Goal: Task Accomplishment & Management: Manage account settings

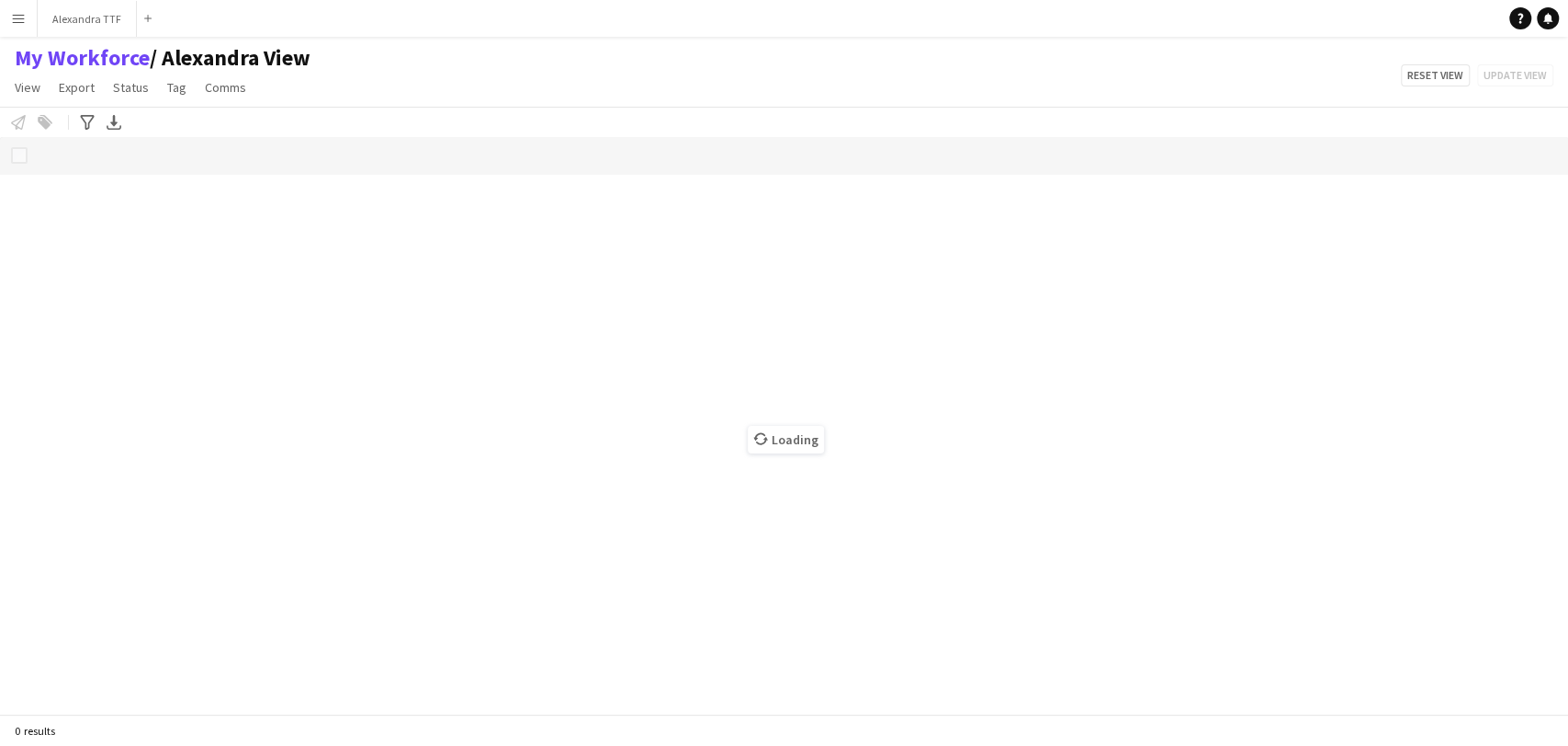
click at [16, 19] on app-icon "Menu" at bounding box center [19, 19] width 15 height 15
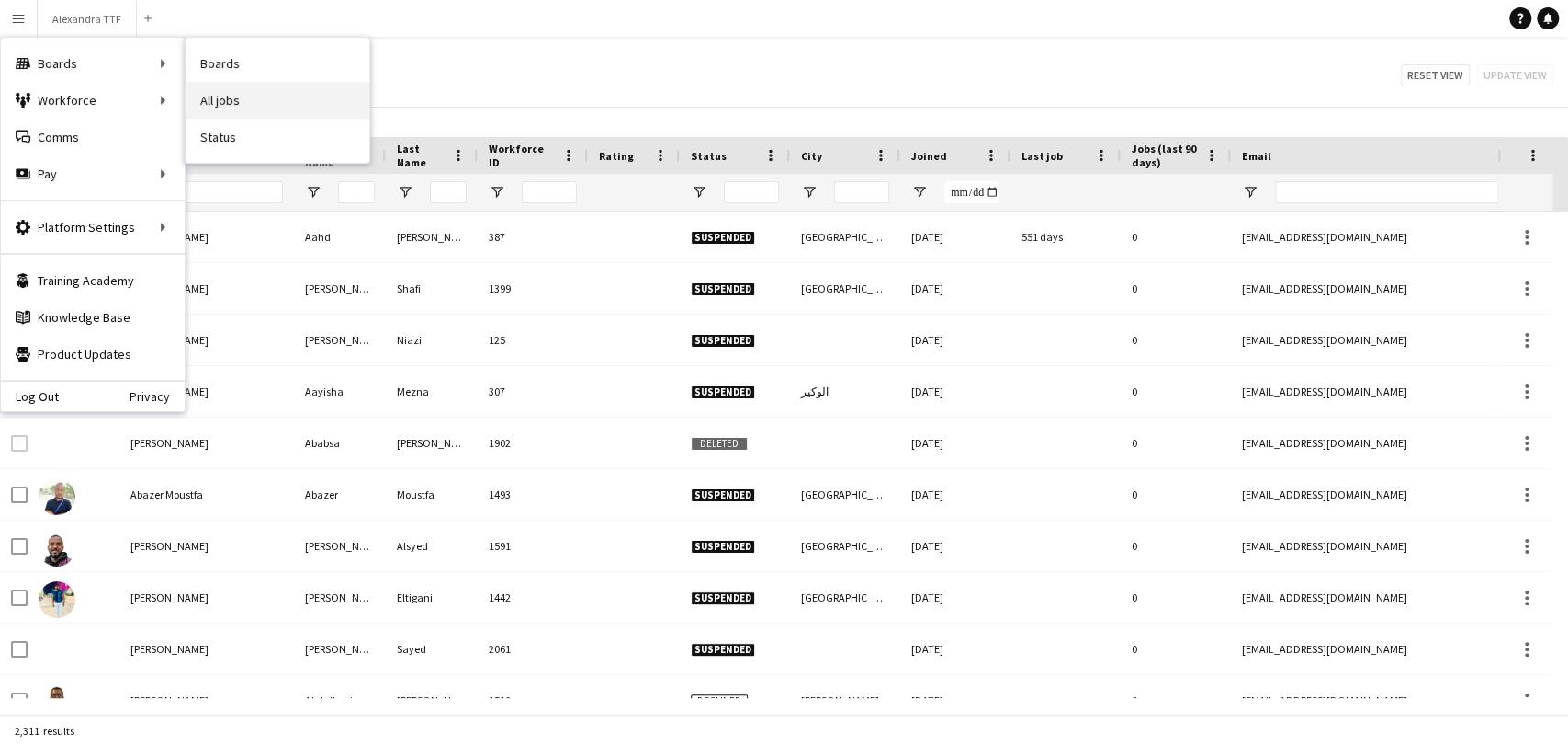
click at [211, 105] on link "All jobs" at bounding box center [277, 100] width 183 height 37
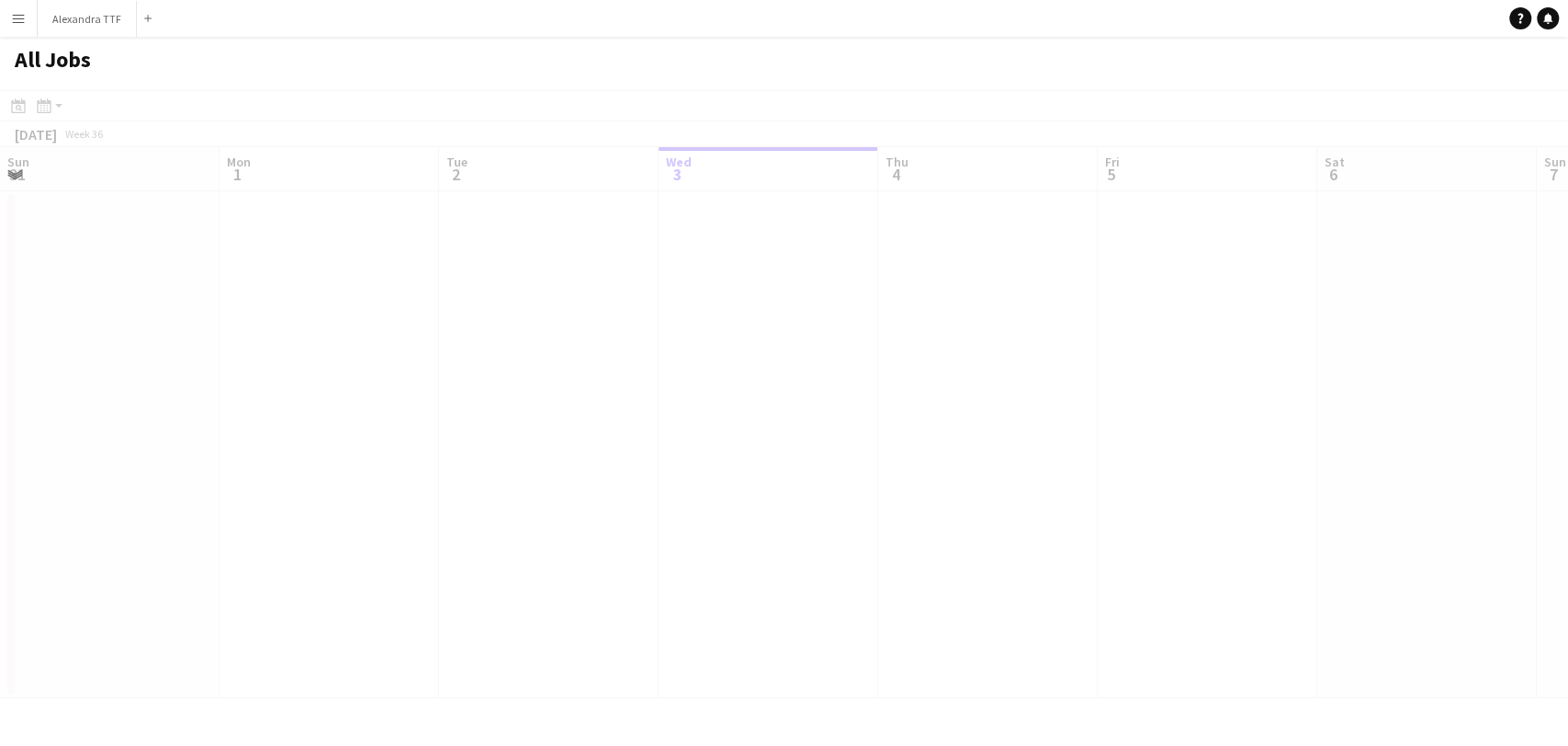
scroll to position [0, 439]
drag, startPoint x: 1283, startPoint y: 576, endPoint x: 288, endPoint y: 494, distance: 998.4
click at [288, 494] on app-calendar-viewport "Sun 31 Mon 1 Tue 2 Wed 3 Thu 4 Fri 5 Sat 6 Sun 7 Mon 8 Tue 9 Wed 10 Thu 11 Fri …" at bounding box center [784, 423] width 1568 height 550
drag, startPoint x: 1118, startPoint y: 353, endPoint x: 611, endPoint y: 358, distance: 507.0
click at [349, 348] on app-all-jobs "All Jobs Date picker [DATE] [DATE] [DATE] M [DATE] T [DATE] W [DATE] T [DATE] F…" at bounding box center [784, 367] width 1568 height 661
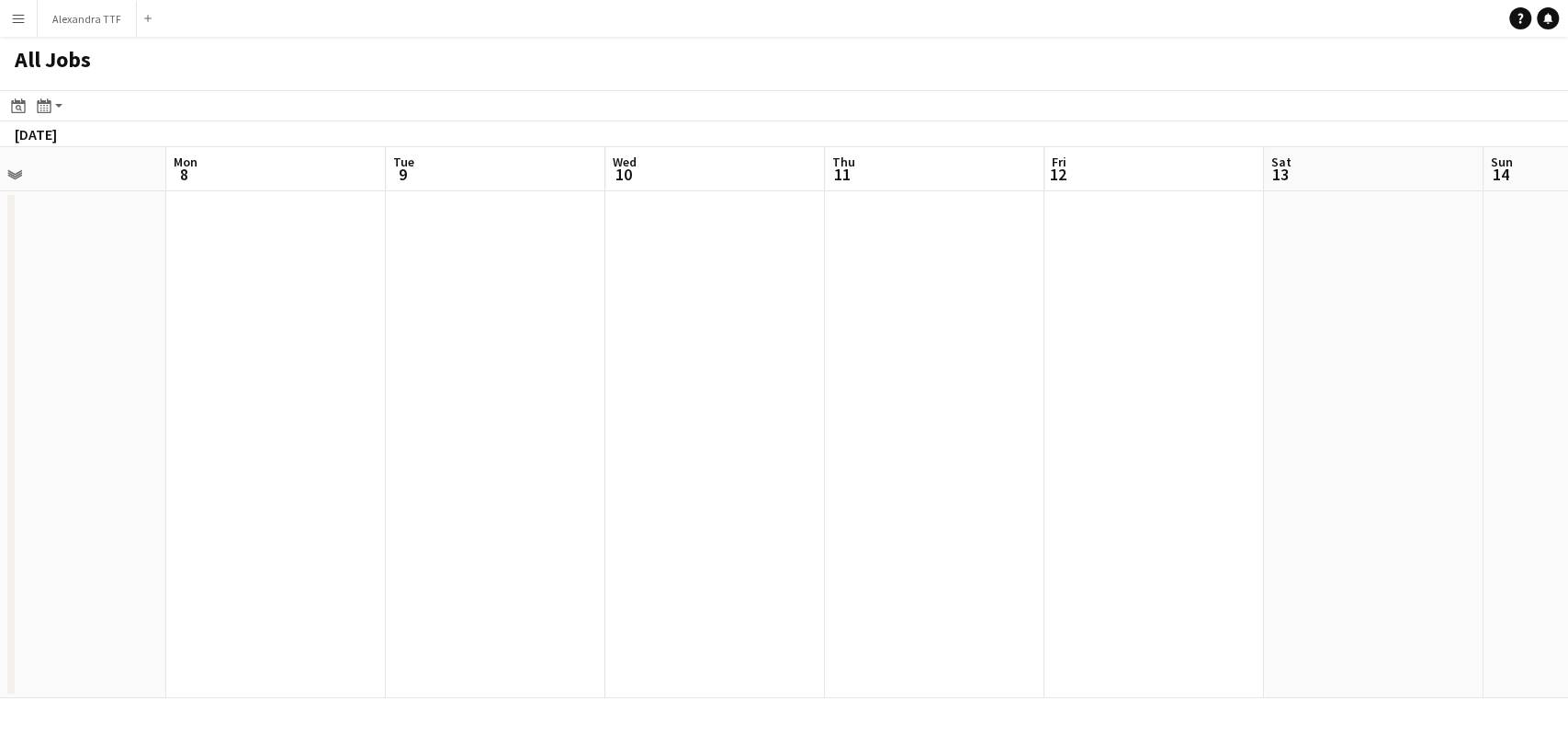
drag, startPoint x: 1430, startPoint y: 373, endPoint x: 485, endPoint y: 271, distance: 950.5
click at [502, 282] on app-calendar-viewport "Fri 5 Sat 6 Sun 7 Mon 8 Tue 9 Wed 10 Thu 11 Fri 12 Sat 13 Sun 14 Mon 15 Tue 16 …" at bounding box center [784, 423] width 1568 height 550
click at [16, 17] on app-icon "Menu" at bounding box center [19, 19] width 15 height 15
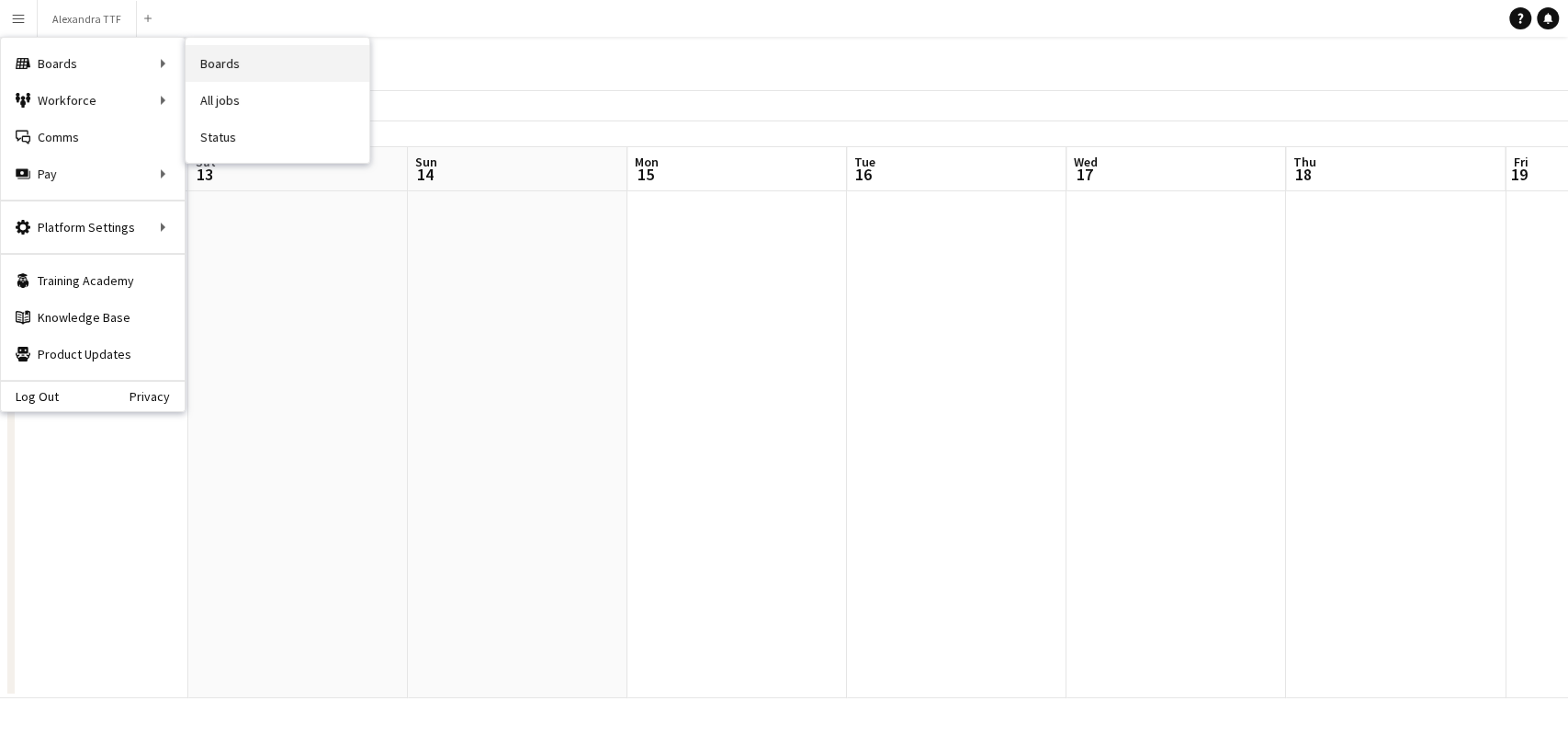
click at [226, 68] on link "Boards" at bounding box center [277, 64] width 183 height 37
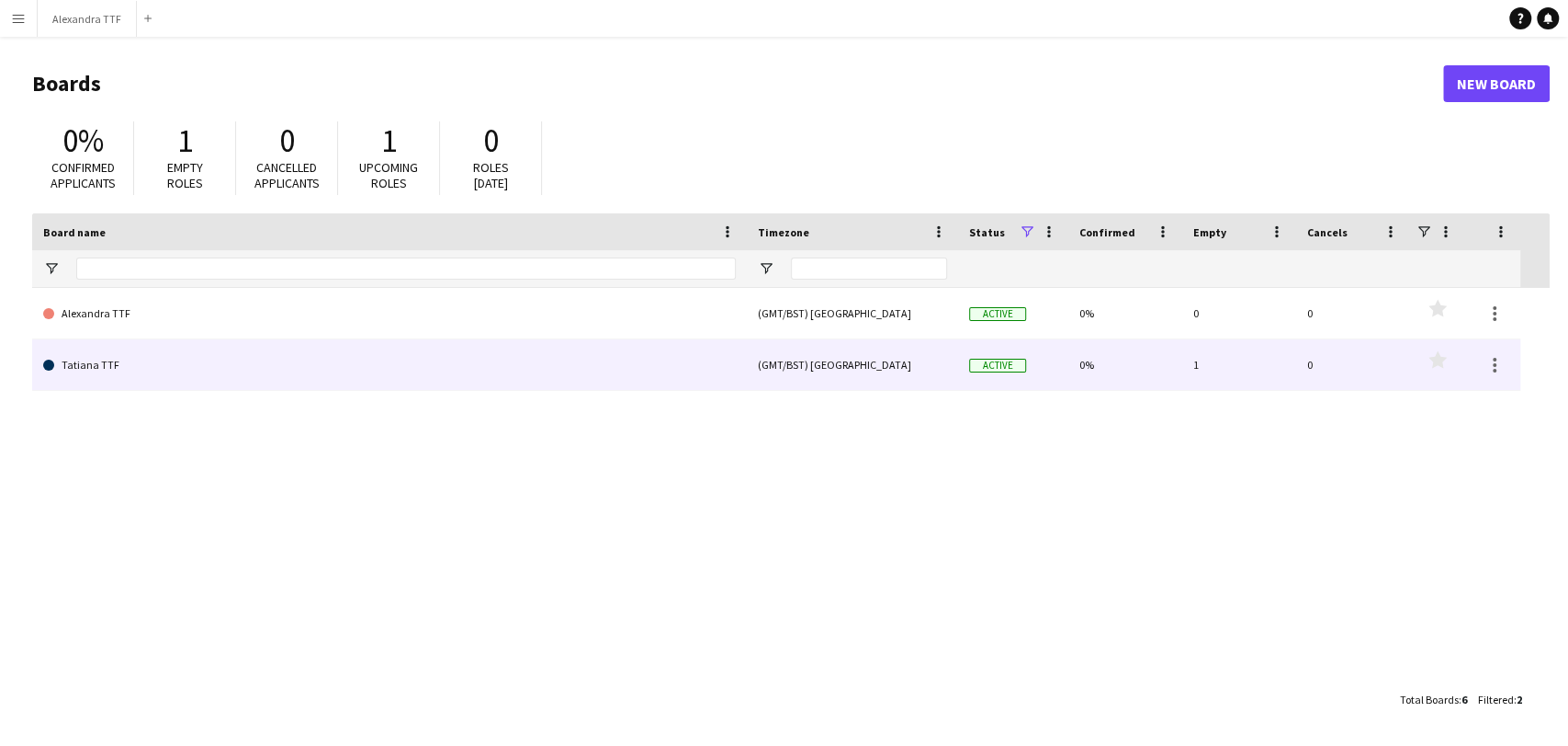
click at [129, 364] on link "Tatiana TTF" at bounding box center [390, 365] width 693 height 52
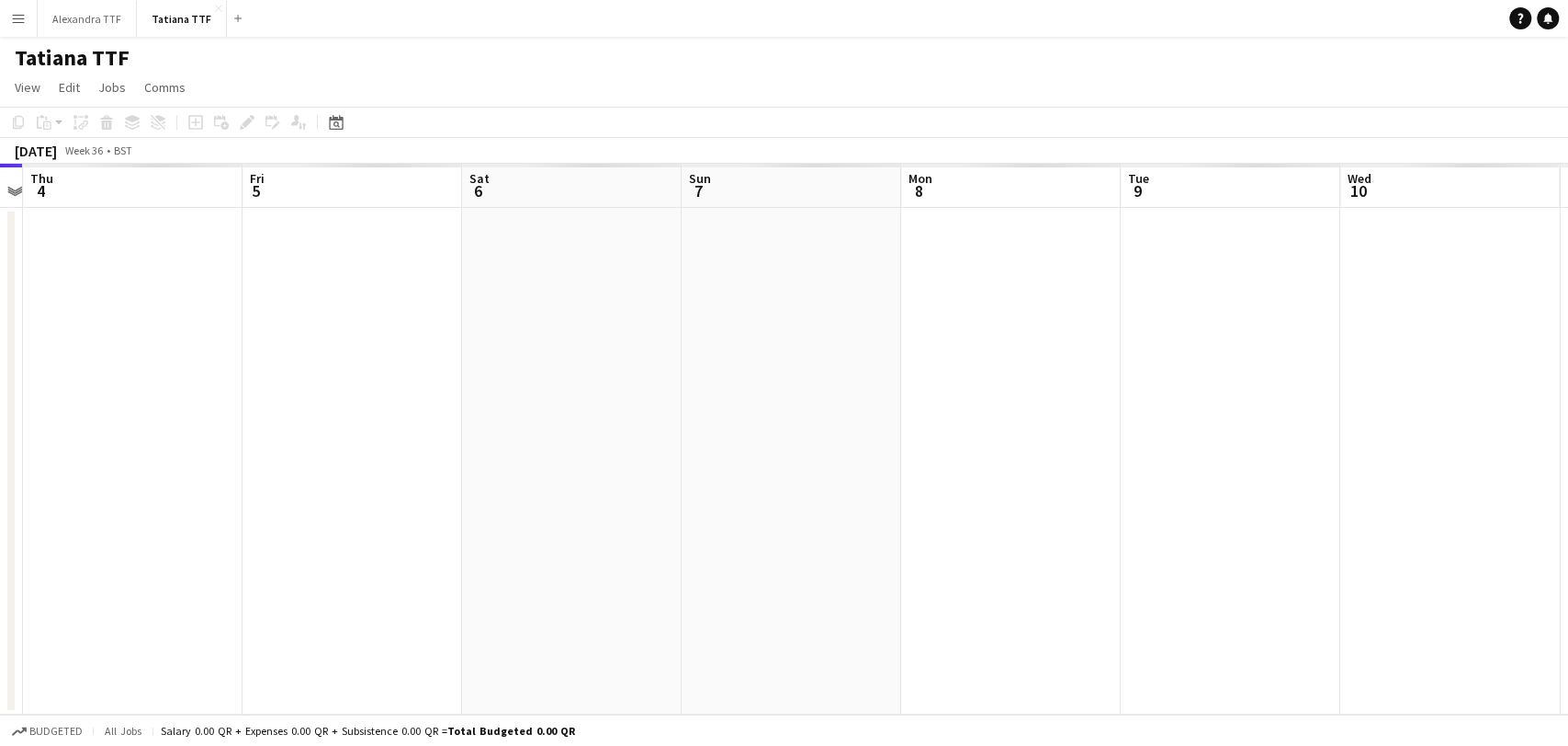
drag, startPoint x: 1463, startPoint y: 403, endPoint x: 439, endPoint y: 407, distance: 1024.0
click at [389, 407] on app-calendar-viewport "Sun 31 Mon 1 Tue 2 Wed 3 Thu 4 Fri 5 Sat 6 Sun 7 Mon 8 Tue 9 Wed 10 Thu 11 Fri …" at bounding box center [784, 439] width 1568 height 550
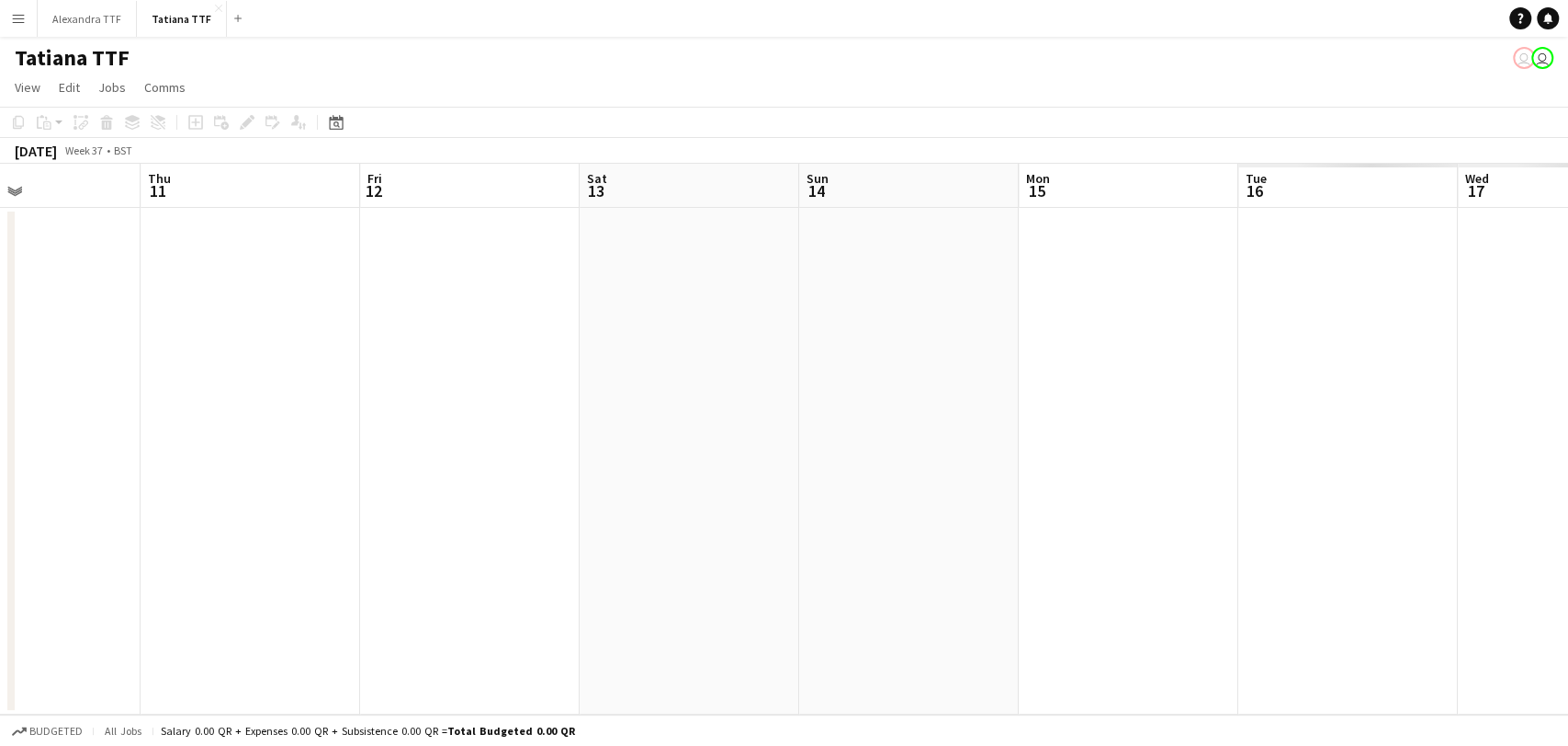
drag, startPoint x: 1257, startPoint y: 434, endPoint x: 459, endPoint y: 403, distance: 798.6
click at [459, 403] on app-calendar-viewport "Sun 7 Mon 8 Tue 9 Wed 10 Thu 11 Fri 12 Sat 13 Sun 14 Mon 15 Tue 16 Wed 17 Thu 1…" at bounding box center [784, 439] width 1568 height 550
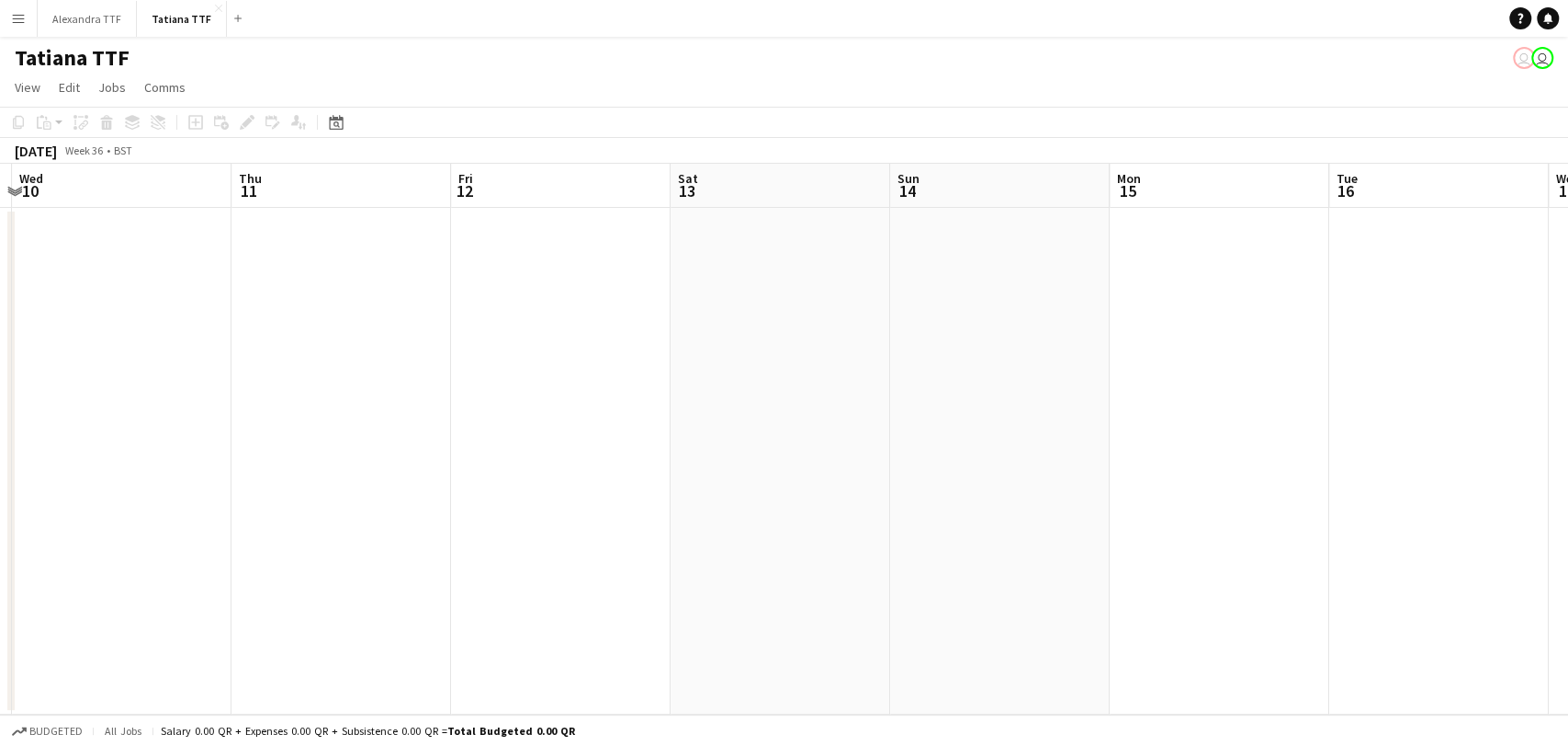
drag, startPoint x: 1285, startPoint y: 401, endPoint x: 679, endPoint y: 366, distance: 607.0
click at [493, 380] on app-calendar-viewport "Sun 7 Mon 8 Tue 9 Wed 10 Thu 11 Fri 12 Sat 13 Sun 14 Mon 15 Tue 16 Wed 17 Thu 1…" at bounding box center [784, 439] width 1568 height 550
drag, startPoint x: 1359, startPoint y: 326, endPoint x: 478, endPoint y: 354, distance: 881.4
click at [478, 353] on app-calendar-viewport "Thu 11 Fri 12 Sat 13 Sun 14 Mon 15 Tue 16 Wed 17 Thu 18 Fri 19 Sat 20 Sun 21 Mo…" at bounding box center [784, 439] width 1568 height 550
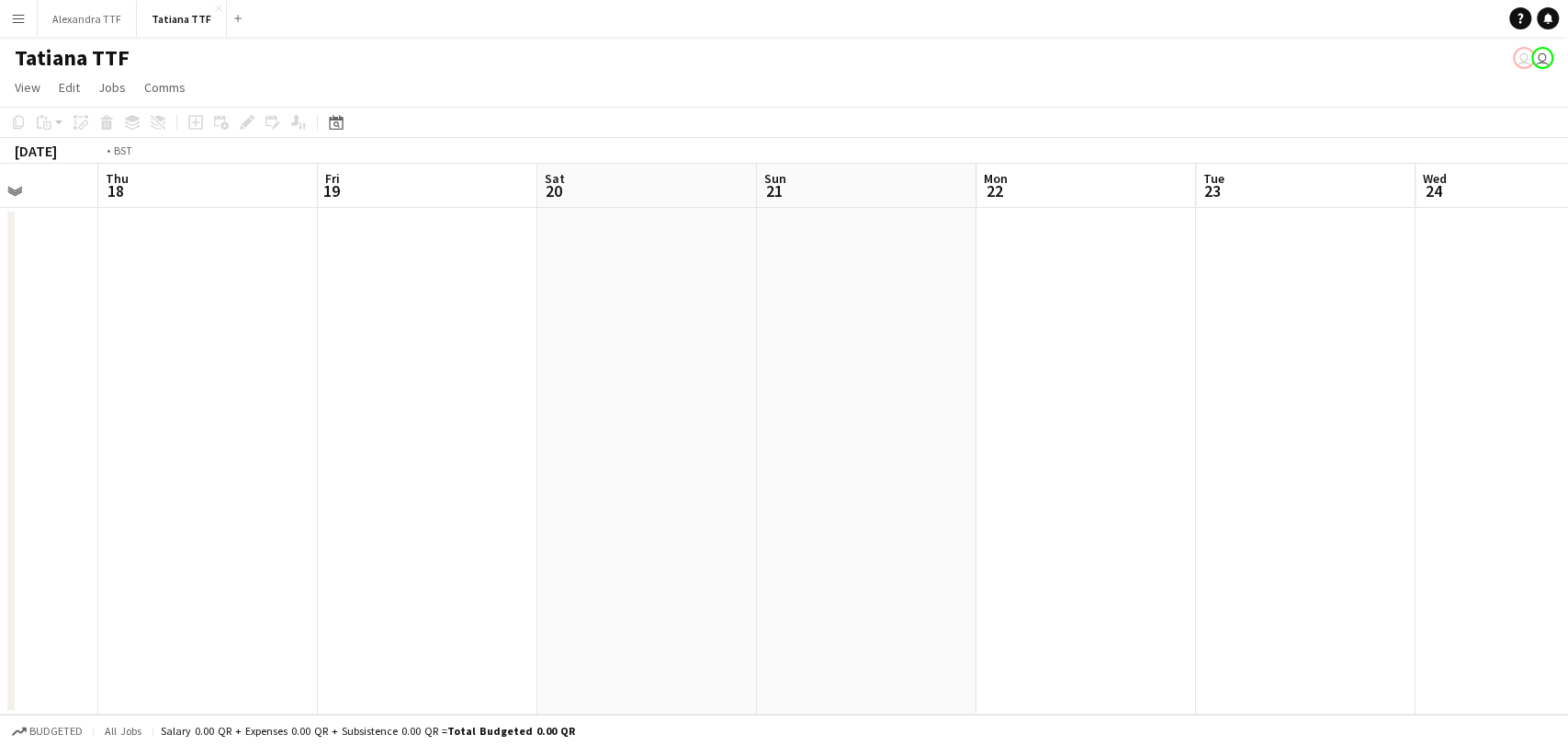
drag, startPoint x: 1224, startPoint y: 355, endPoint x: 293, endPoint y: 370, distance: 931.1
click at [278, 370] on app-calendar-viewport "Mon 15 Tue 16 Wed 17 Thu 18 Fri 19 Sat 20 Sun 21 Mon 22 Tue 23 Wed 24 Thu 25 Fr…" at bounding box center [784, 439] width 1568 height 550
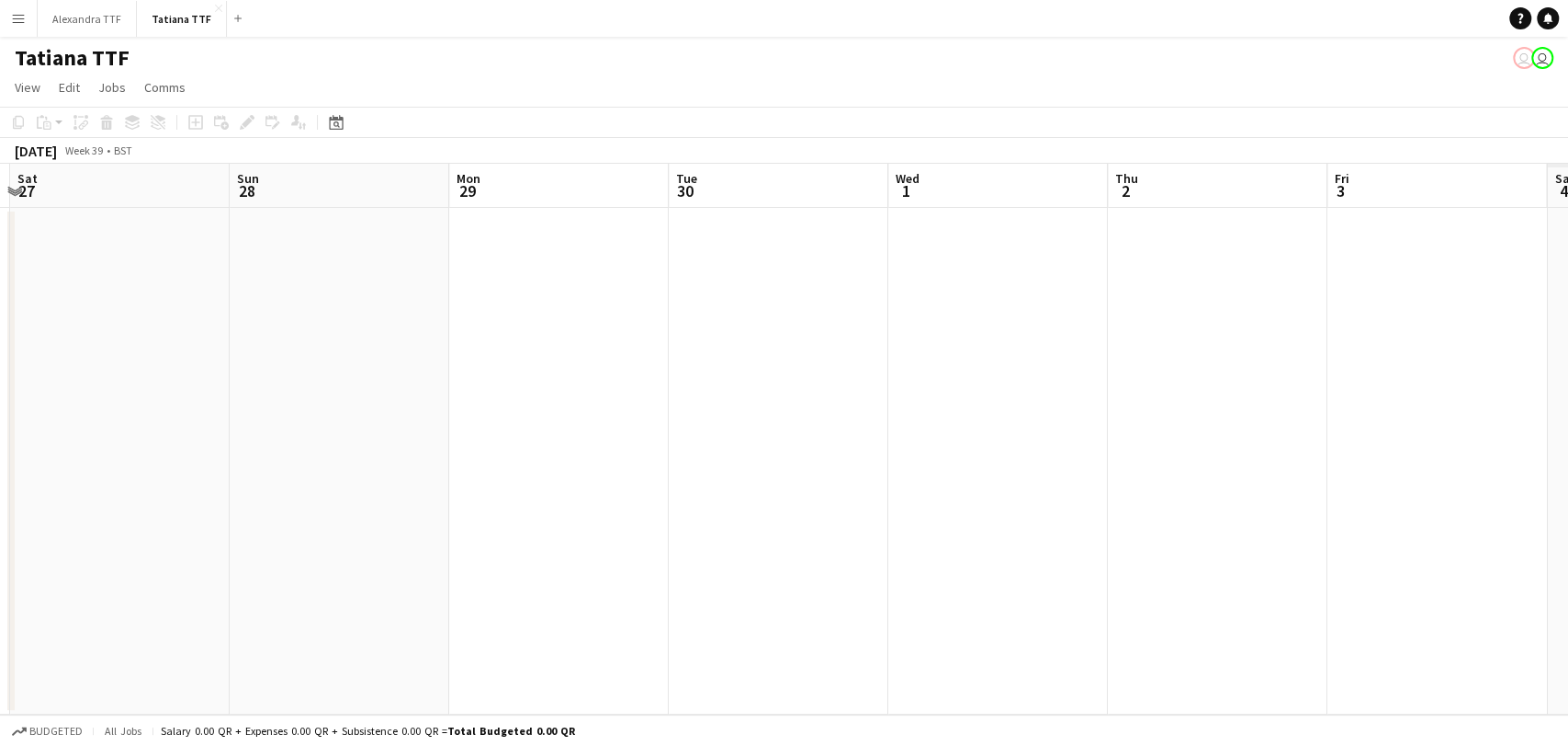
drag, startPoint x: 1424, startPoint y: 351, endPoint x: 493, endPoint y: 313, distance: 931.8
click at [493, 313] on app-calendar-viewport "Tue 23 Wed 24 Thu 25 Fri 26 Sat 27 Sun 28 Mon 29 Tue 30 Wed 1 Thu 2 Fri 3 Sat 4…" at bounding box center [784, 439] width 1568 height 550
drag, startPoint x: 1331, startPoint y: 325, endPoint x: 634, endPoint y: 339, distance: 697.1
click at [316, 336] on app-calendar-viewport "Thu 25 Fri 26 Sat 27 Sun 28 Mon 29 Tue 30 Wed 1 Thu 2 Fri 3 Sat 4 Sun 5 Mon 6 T…" at bounding box center [784, 439] width 1568 height 550
drag, startPoint x: 1204, startPoint y: 348, endPoint x: 510, endPoint y: 357, distance: 694.1
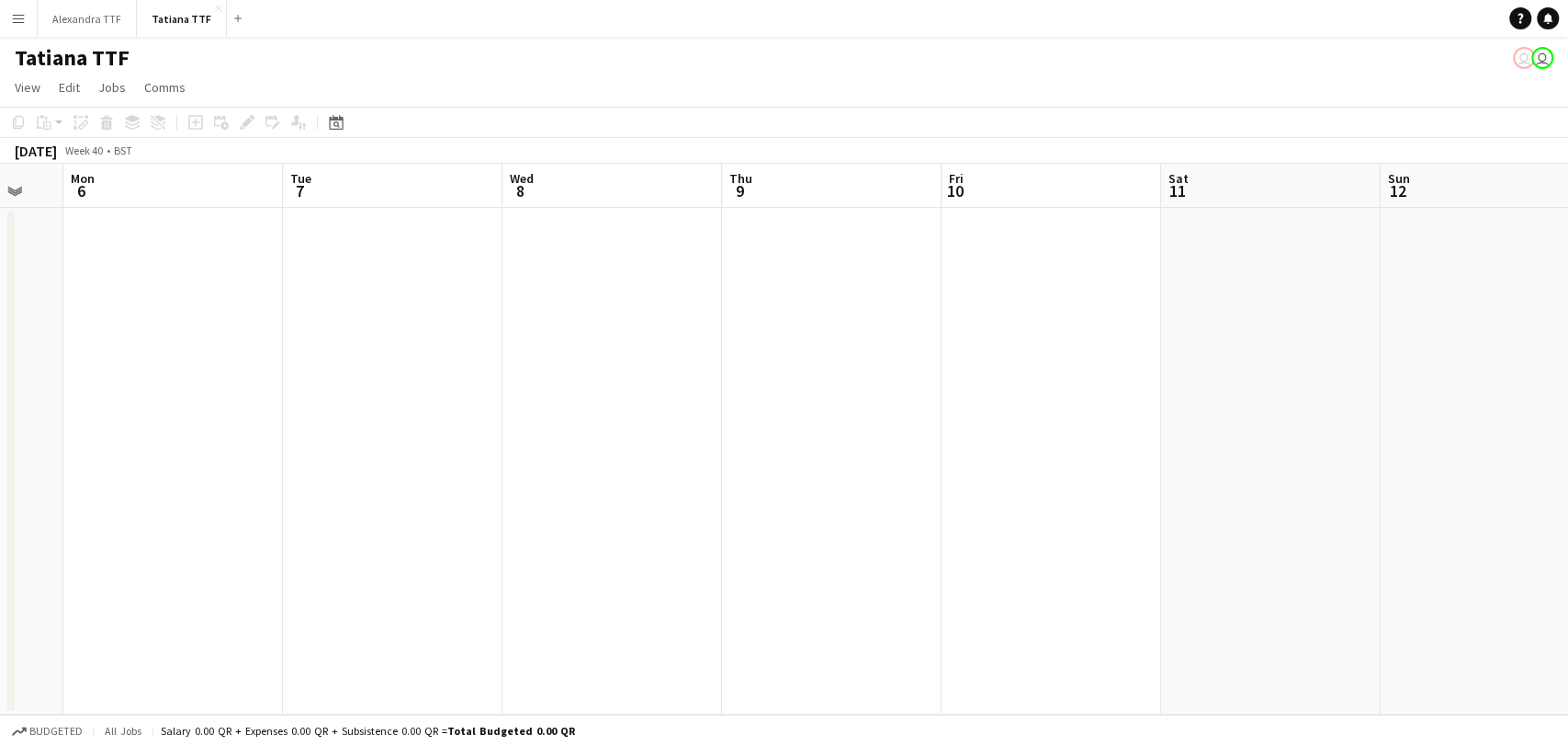
click at [464, 357] on app-calendar-viewport "Fri 3 Sat 4 Sun 5 Mon 6 Tue 7 Wed 8 Thu 9 Fri 10 Sat 11 Sun 12 Mon 13 Tue 14 We…" at bounding box center [784, 439] width 1568 height 550
drag, startPoint x: 1227, startPoint y: 359, endPoint x: 181, endPoint y: 333, distance: 1046.3
click at [181, 333] on app-calendar-viewport "Fri 3 Sat 4 Sun 5 Mon 6 Tue 7 Wed 8 Thu 9 Fri 10 Sat 11 Sun 12 Mon 13 Tue 14 We…" at bounding box center [784, 439] width 1568 height 550
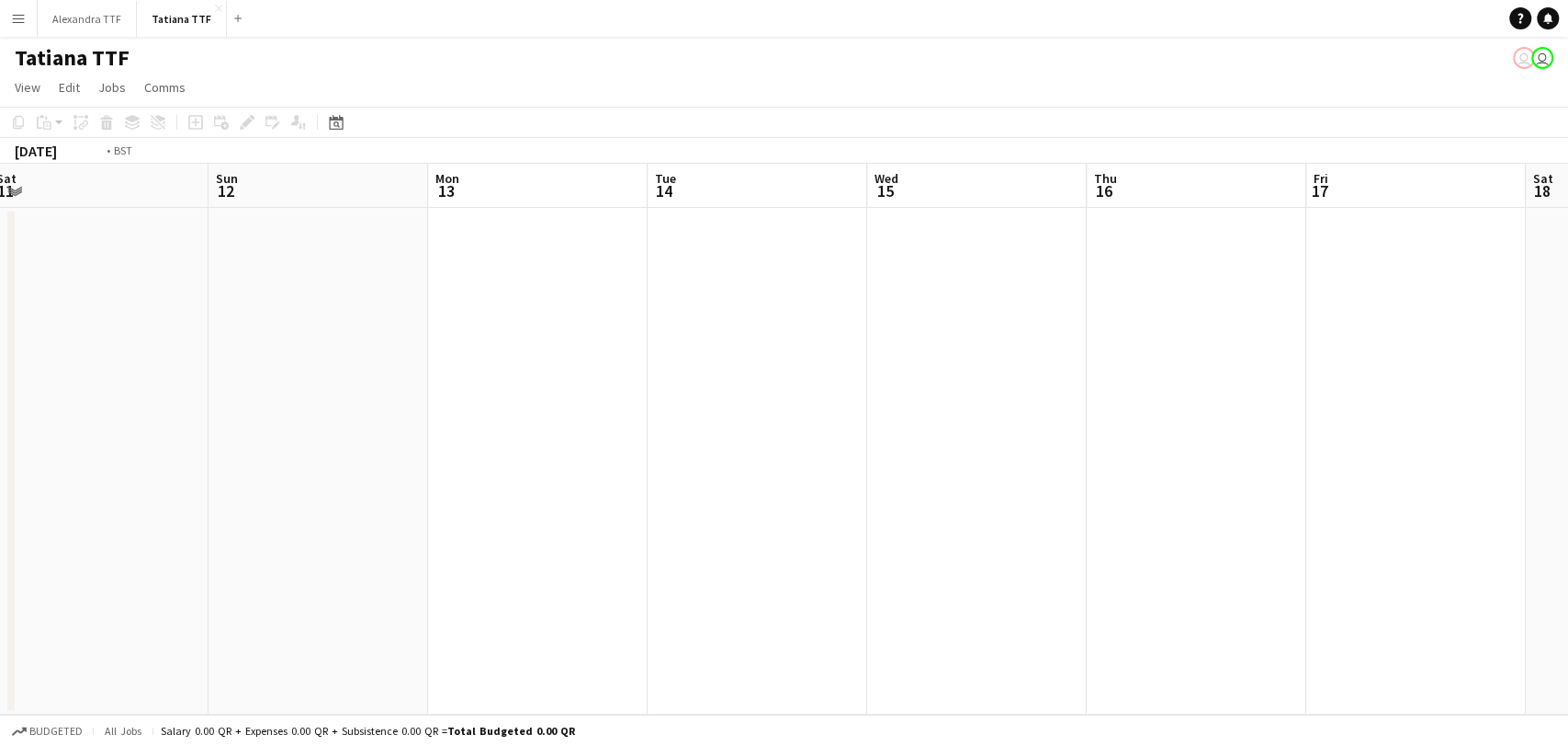
drag, startPoint x: 1100, startPoint y: 294, endPoint x: 764, endPoint y: 312, distance: 336.5
click at [272, 310] on app-calendar-viewport "Wed 8 Thu 9 Fri 10 Sat 11 Sun 12 Mon 13 Tue 14 Wed 15 Thu 16 Fri 17 Sat 18 Sun …" at bounding box center [784, 439] width 1568 height 550
drag, startPoint x: 1326, startPoint y: 297, endPoint x: 962, endPoint y: 294, distance: 364.0
click at [206, 282] on app-calendar-viewport "Thu 16 Fri 17 Sat 18 Sun 19 Mon 20 Tue 21 Wed 22 Thu 23 Fri 24 Sat 25 Sun 26 Mo…" at bounding box center [784, 439] width 1568 height 550
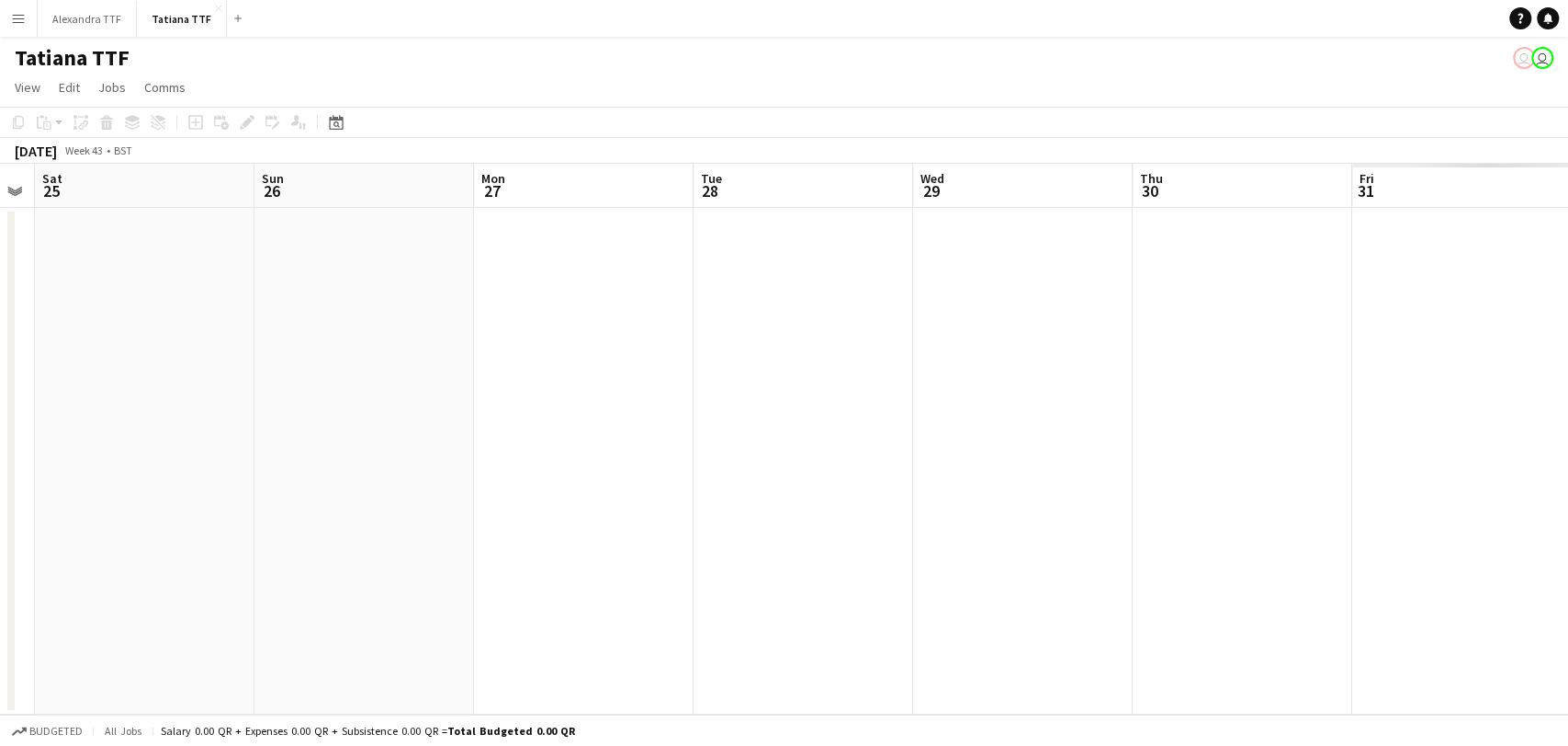
drag, startPoint x: 1223, startPoint y: 315, endPoint x: 265, endPoint y: 338, distance: 958.3
click at [265, 338] on app-calendar-viewport "Tue 21 Wed 22 Thu 23 Fri 24 Sat 25 Sun 26 Mon 27 Tue 28 Wed 29 Thu 30 Fri 31 Sa…" at bounding box center [784, 439] width 1568 height 550
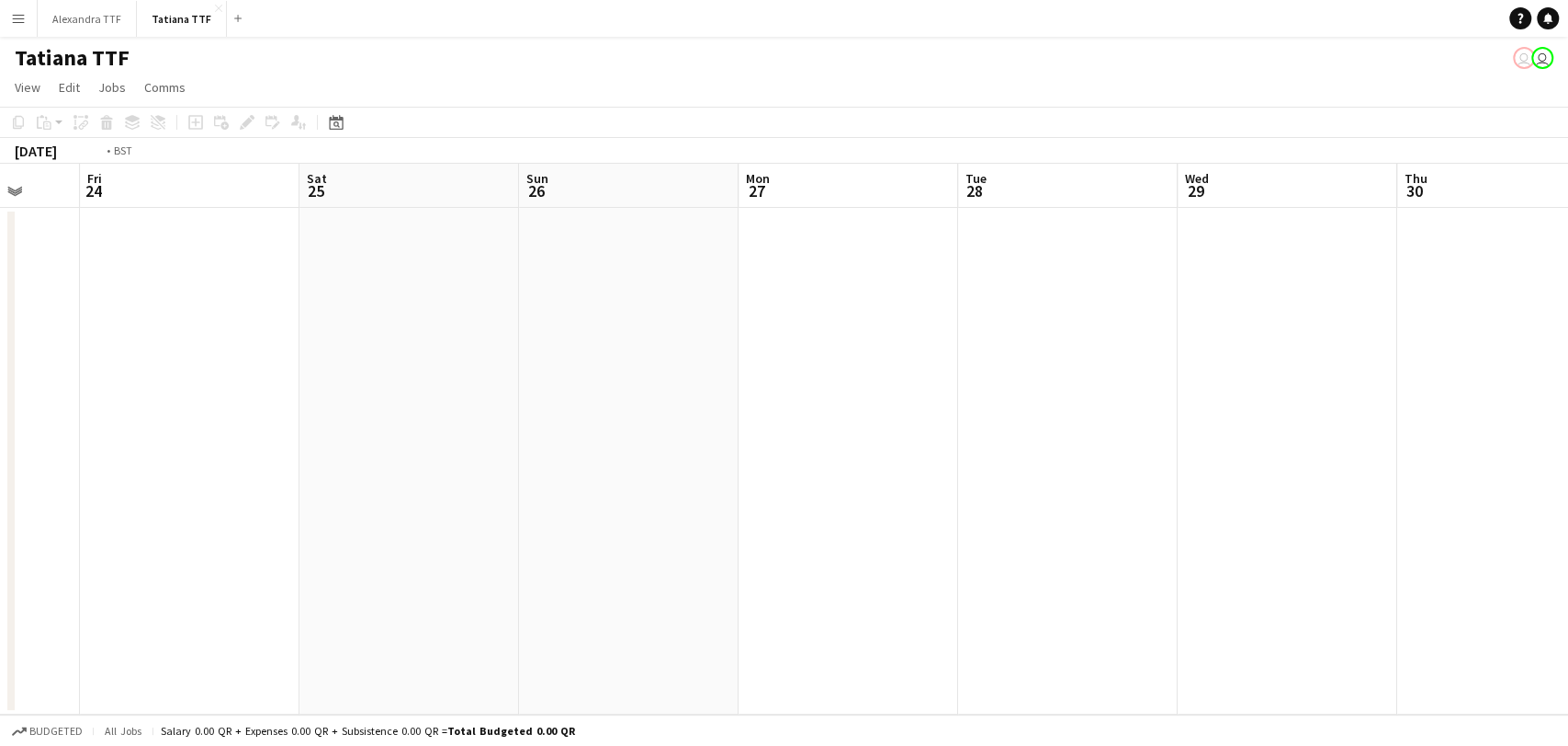
drag, startPoint x: 919, startPoint y: 323, endPoint x: 41, endPoint y: 361, distance: 878.8
click at [0, 361] on app-calendar-viewport "Tue 21 Wed 22 Thu 23 Fri 24 Sat 25 Sun 26 Mon 27 Tue 28 Wed 29 Thu 30 Fri 31 Sa…" at bounding box center [784, 439] width 1568 height 550
drag, startPoint x: 1130, startPoint y: 283, endPoint x: 272, endPoint y: 343, distance: 860.1
click at [353, 327] on app-calendar-viewport "Mon 27 Tue 28 Wed 29 Thu 30 Fri 31 Sat 1 Sun 2 Mon 3 Tue 4 Wed 5 Thu 6 Fri 7 Sa…" at bounding box center [784, 439] width 1568 height 550
drag, startPoint x: 1411, startPoint y: 335, endPoint x: 386, endPoint y: 361, distance: 1025.3
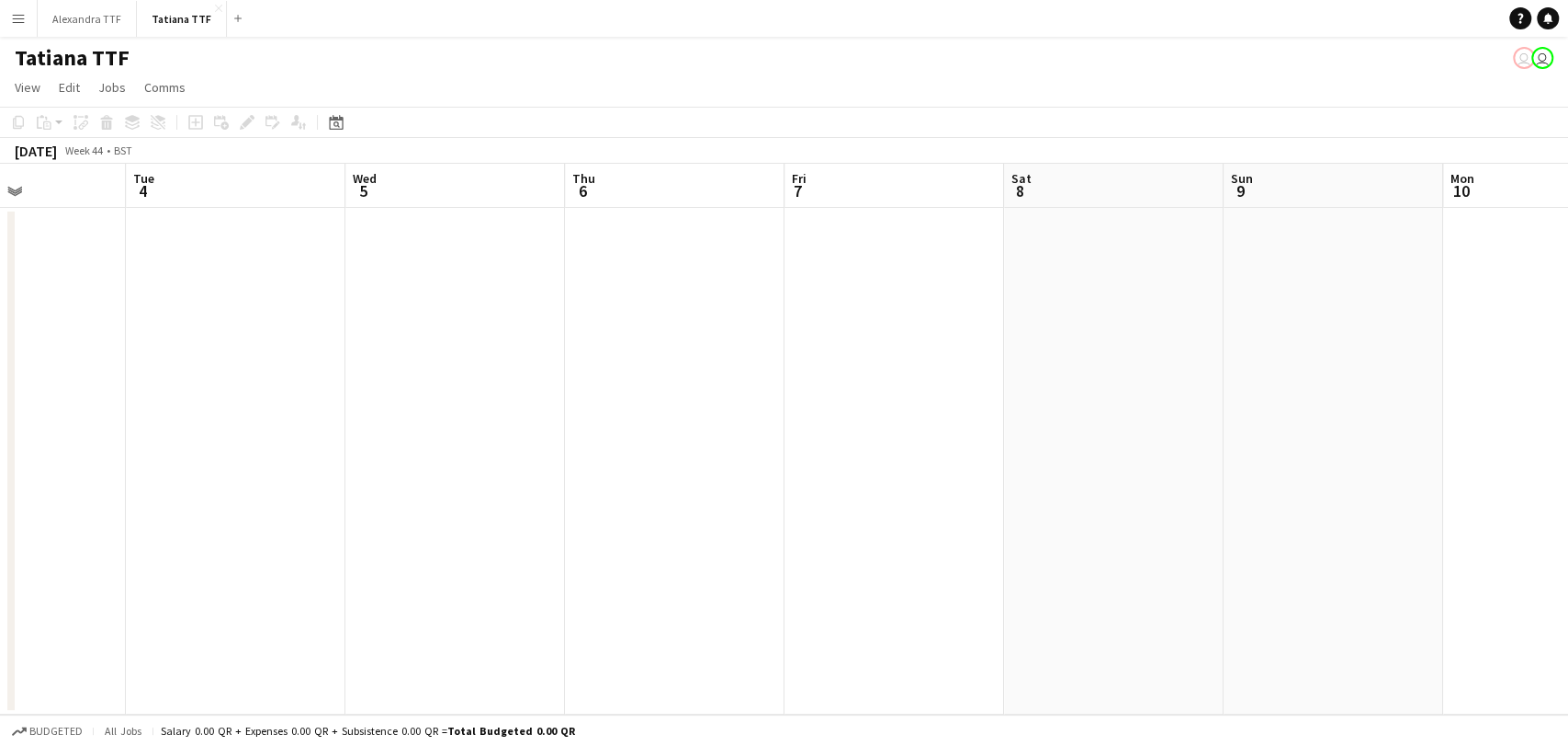
click at [289, 362] on app-calendar-viewport "Fri 31 Sat 1 Sun 2 Mon 3 Tue 4 Wed 5 Thu 6 Fri 7 Sat 8 Sun 9 Mon 10 Tue 11 Wed …" at bounding box center [784, 439] width 1568 height 550
drag, startPoint x: 950, startPoint y: 322, endPoint x: 1089, endPoint y: 327, distance: 139.1
click at [160, 348] on app-calendar-viewport "Fri 7 Sat 8 Sun 9 Mon 10 Tue 11 Wed 12 Thu 13 Fri 14 Sat 15 Sun 16 Mon 17 Tue 1…" at bounding box center [784, 439] width 1568 height 550
drag, startPoint x: 1423, startPoint y: 310, endPoint x: 293, endPoint y: 311, distance: 1130.0
click at [293, 311] on app-calendar-viewport "Mon 17 Tue 18 Wed 19 Thu 20 Fri 21 Sat 22 Sun 23 Mon 24 Tue 25 Wed 26 Thu 27 Fr…" at bounding box center [784, 439] width 1568 height 550
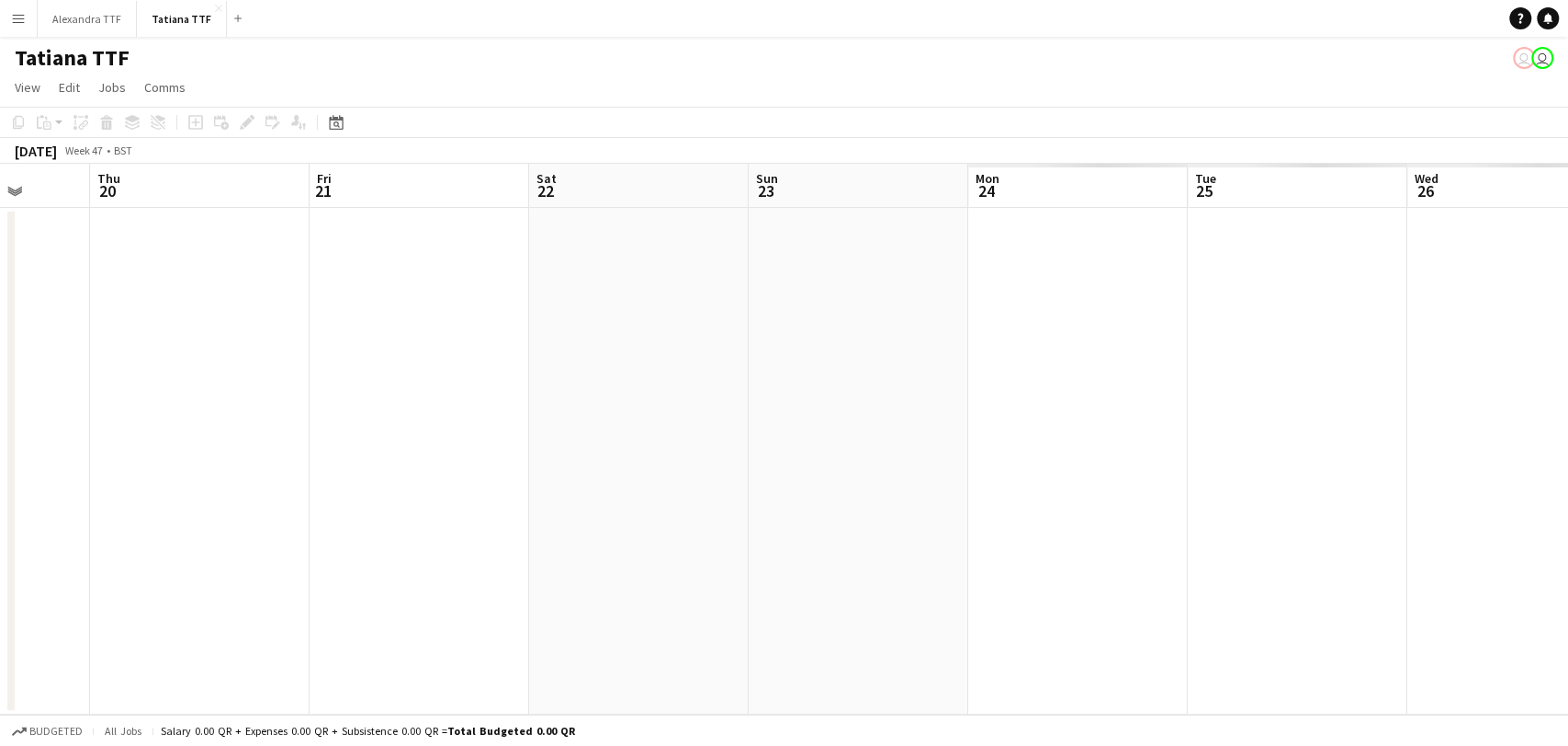
drag, startPoint x: 428, startPoint y: 263, endPoint x: 375, endPoint y: 290, distance: 59.5
click at [252, 286] on app-calendar-viewport "Mon 17 Tue 18 Wed 19 Thu 20 Fri 21 Sat 22 Sun 23 Mon 24 Tue 25 Wed 26 Thu 27 Fr…" at bounding box center [784, 439] width 1568 height 550
drag, startPoint x: 1560, startPoint y: 294, endPoint x: 284, endPoint y: 265, distance: 1276.3
click at [284, 265] on app-calendar-viewport "Mon 24 Tue 25 Wed 26 Thu 27 Fri 28 Sat 29 Sun 30 Mon 1 Tue 2 Wed 3 Thu 4 Fri 5 …" at bounding box center [784, 439] width 1568 height 550
drag, startPoint x: 661, startPoint y: 245, endPoint x: 90, endPoint y: 261, distance: 571.2
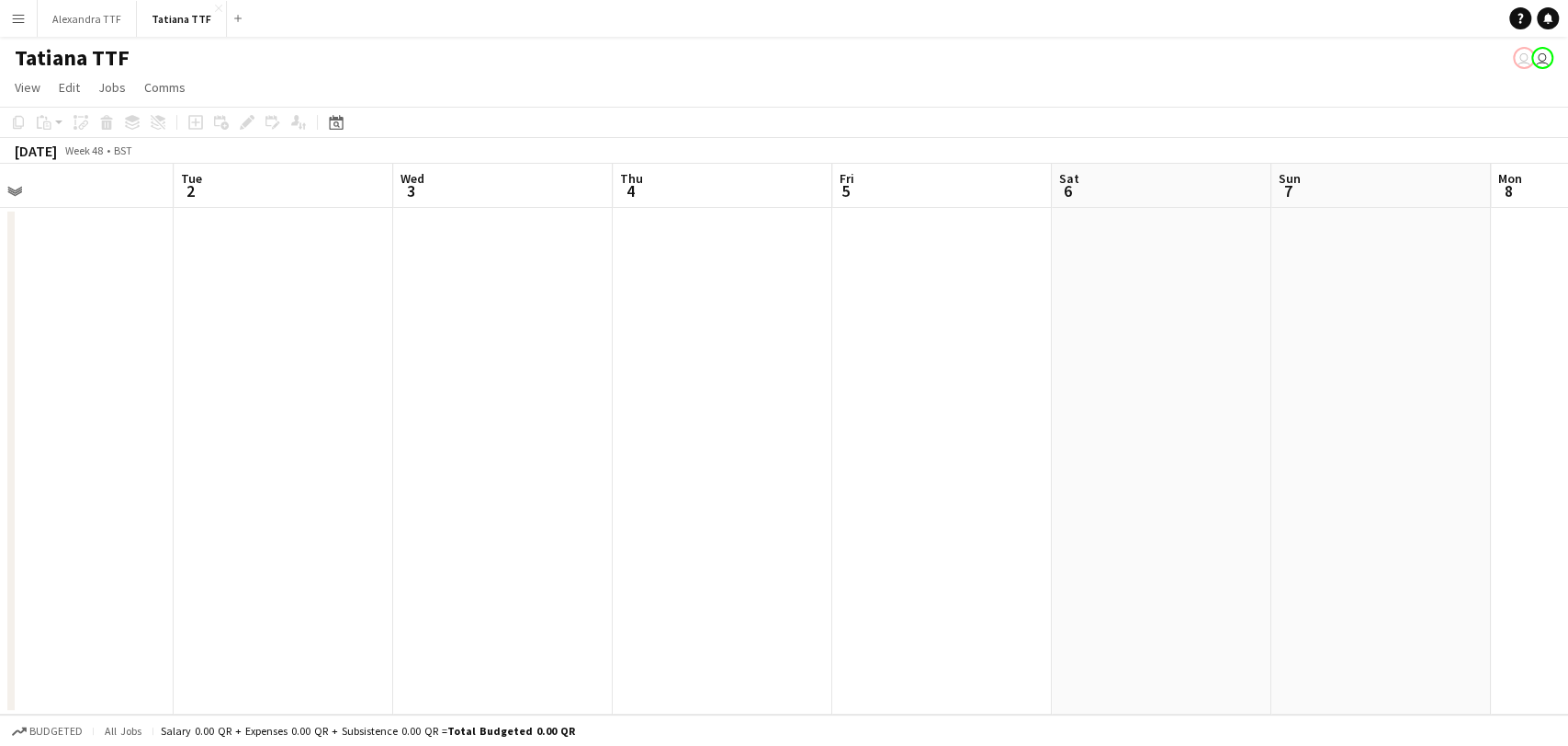
click at [92, 261] on app-calendar-viewport "Fri 28 Sat 29 Sun 30 Mon 1 Tue 2 Wed 3 Thu 4 Fri 5 Sat 6 Sun 7 Mon 8 Tue 9 0/19…" at bounding box center [784, 439] width 1568 height 550
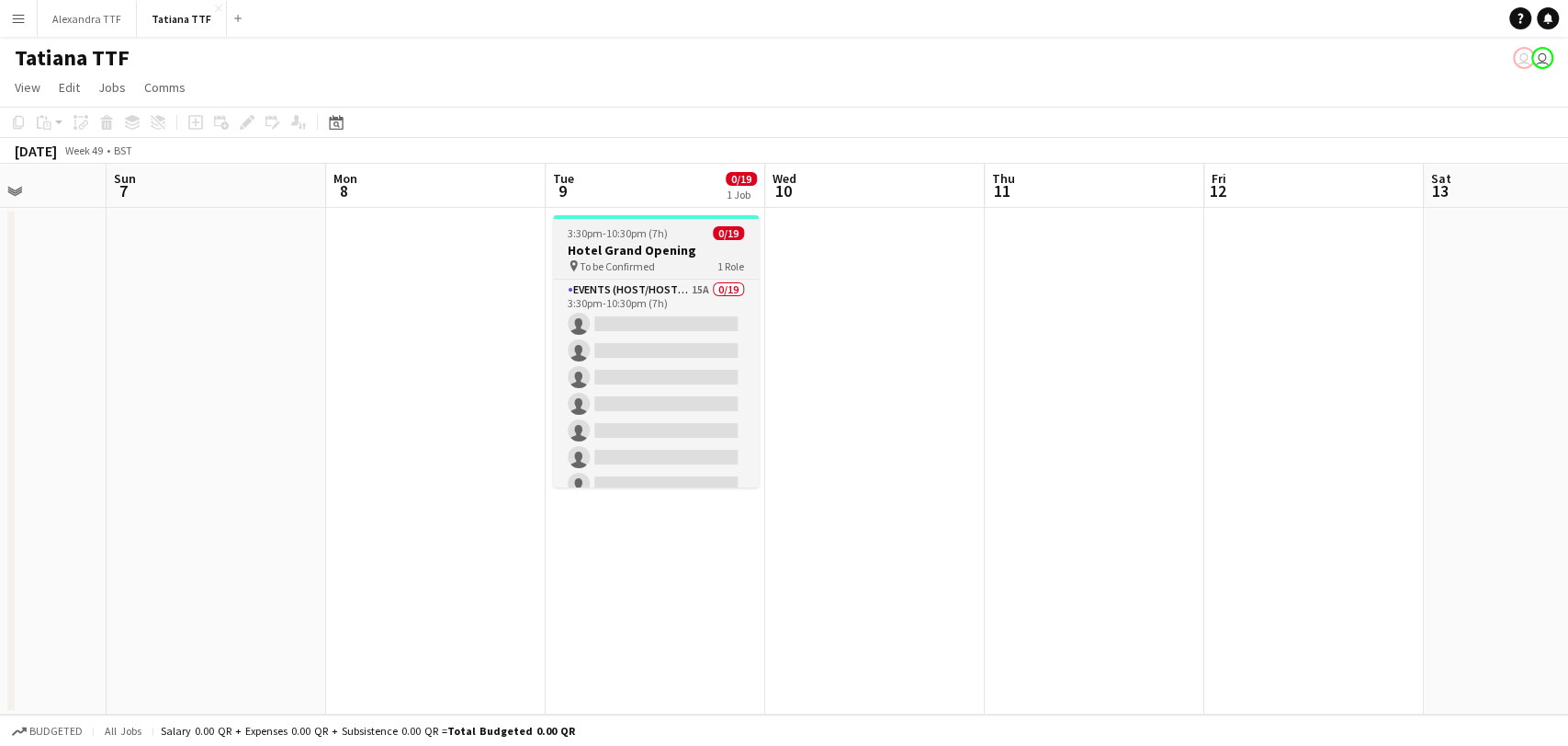
click at [610, 239] on span "3:30pm-10:30pm (7h)" at bounding box center [618, 233] width 100 height 14
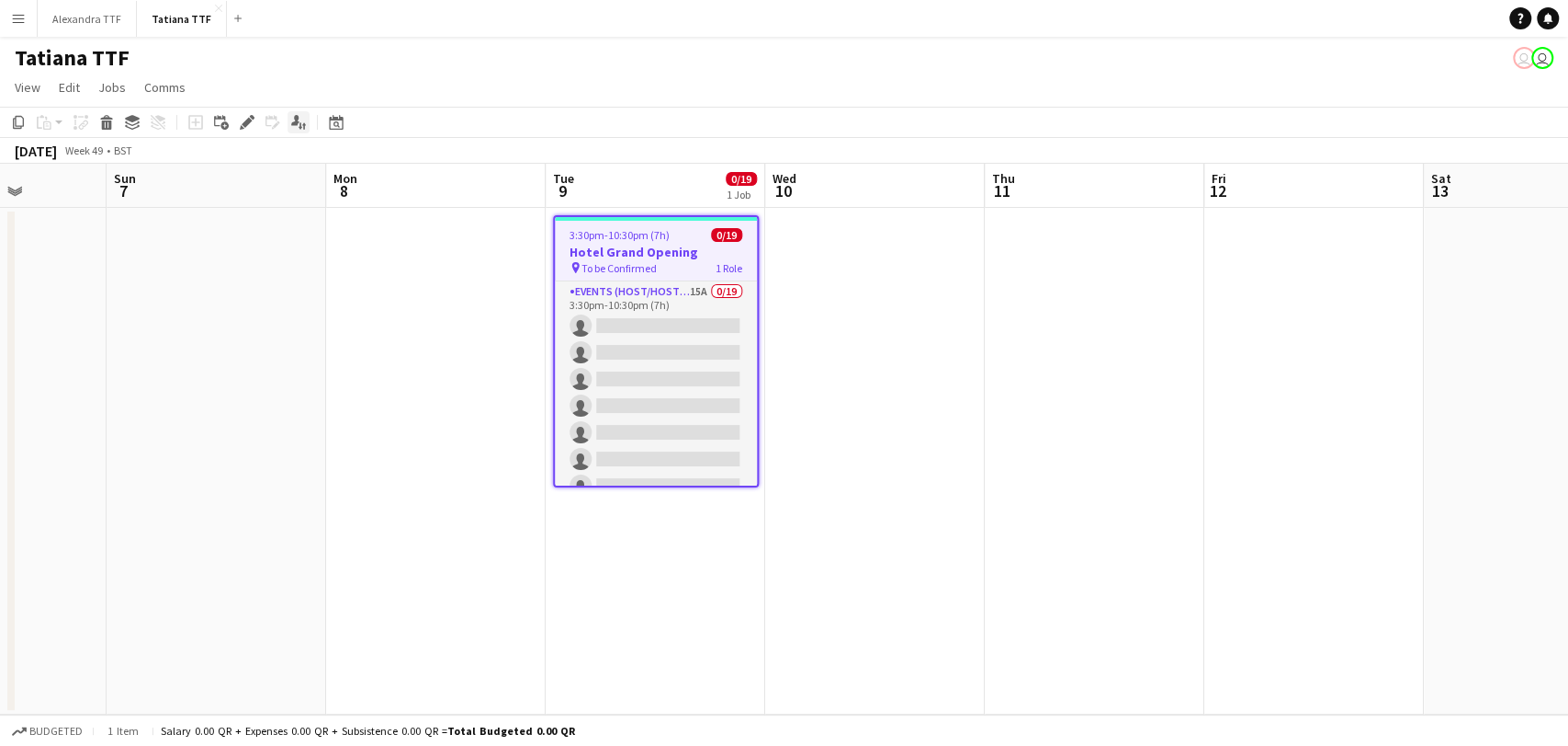
click at [307, 126] on div "Applicants" at bounding box center [299, 122] width 22 height 22
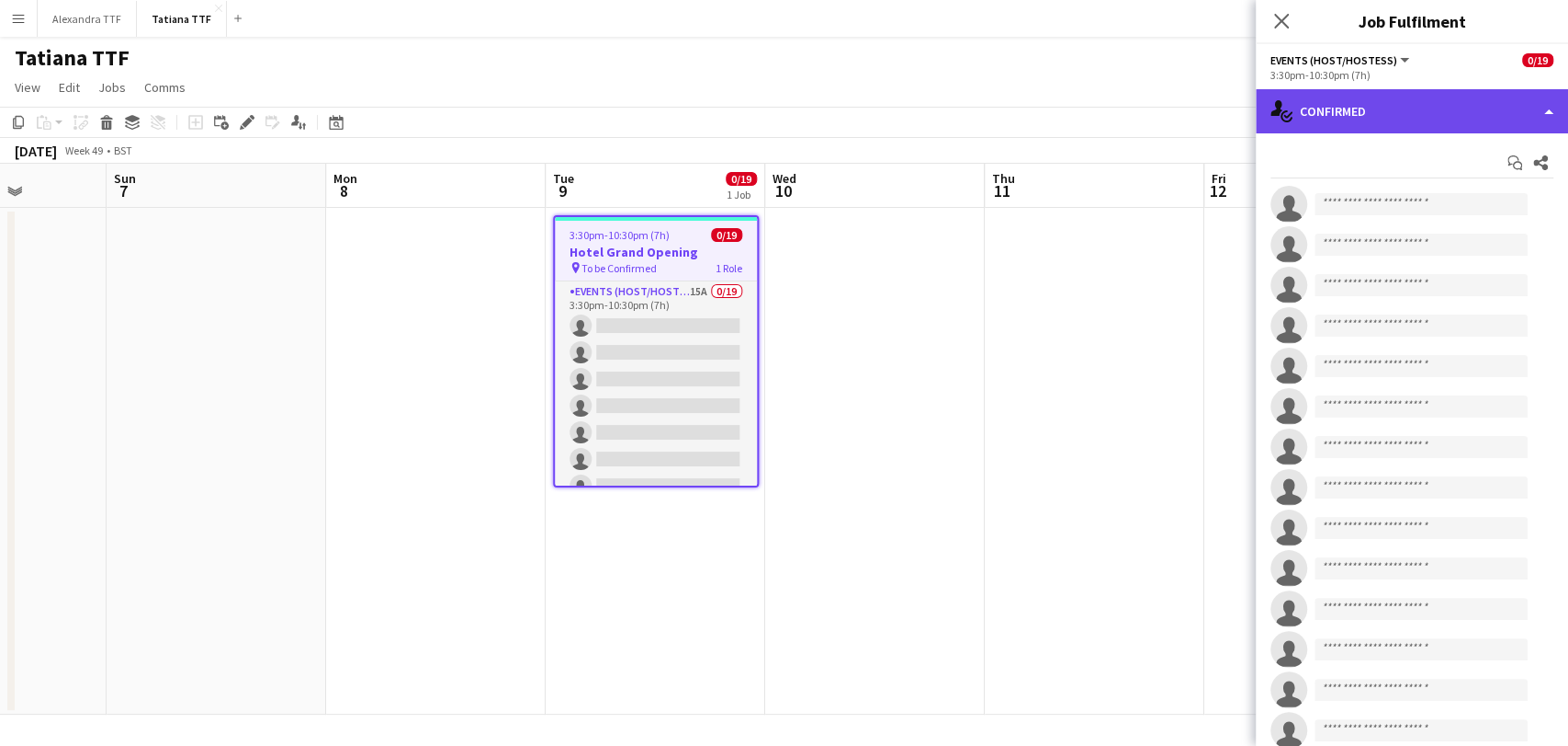
click at [1403, 104] on div "single-neutral-actions-check-2 Confirmed" at bounding box center [1411, 111] width 312 height 44
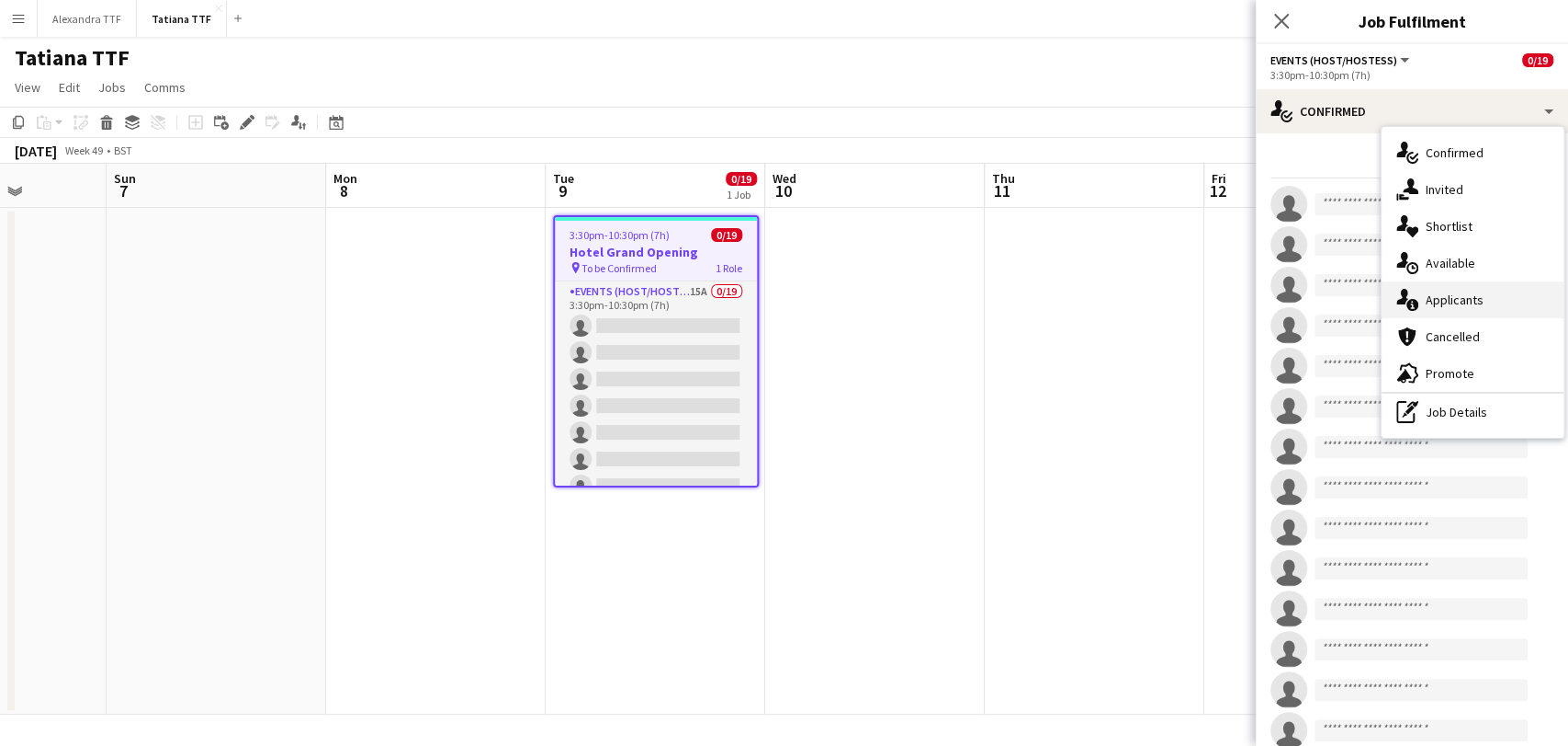
click at [1455, 291] on span "Applicants" at bounding box center [1455, 299] width 57 height 17
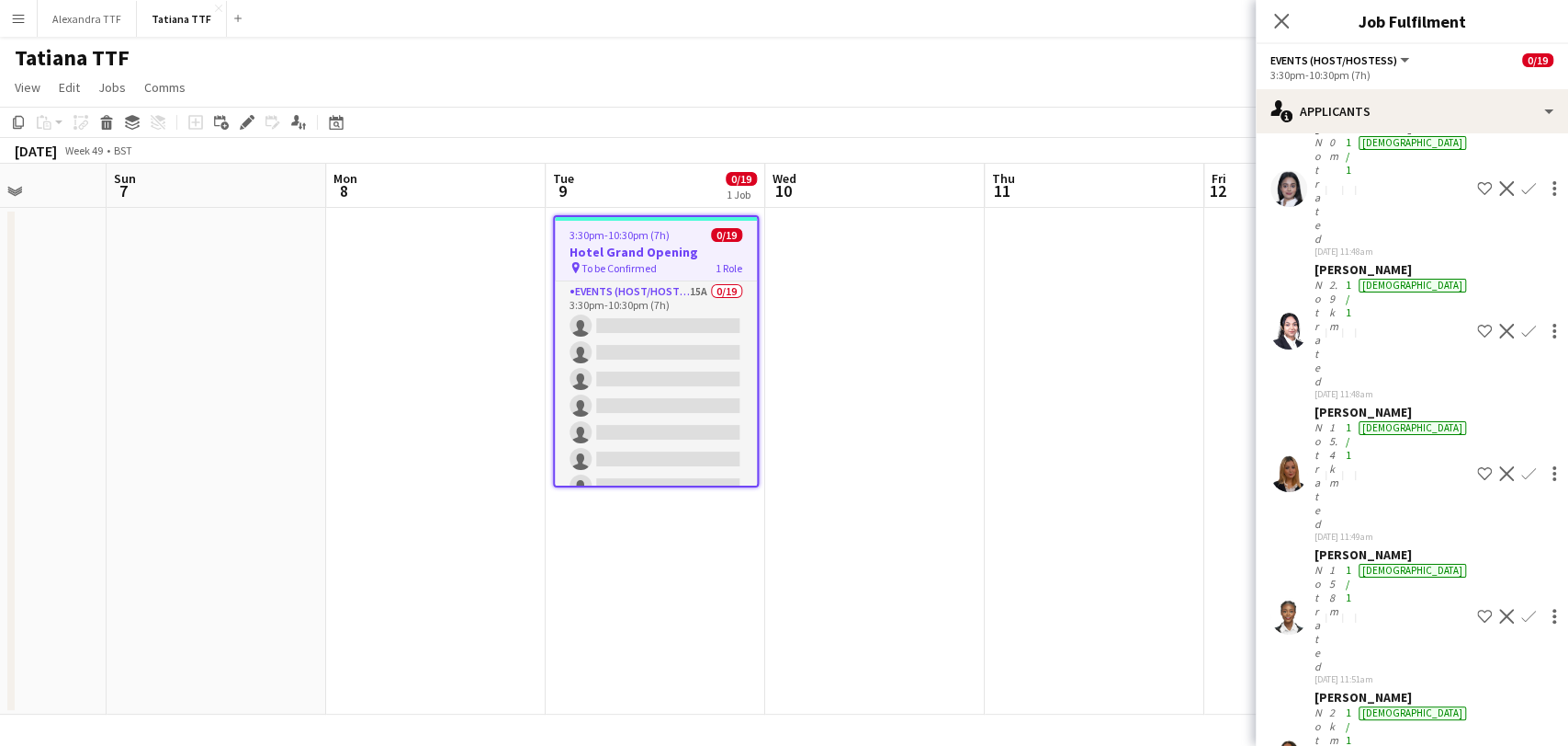
scroll to position [204, 0]
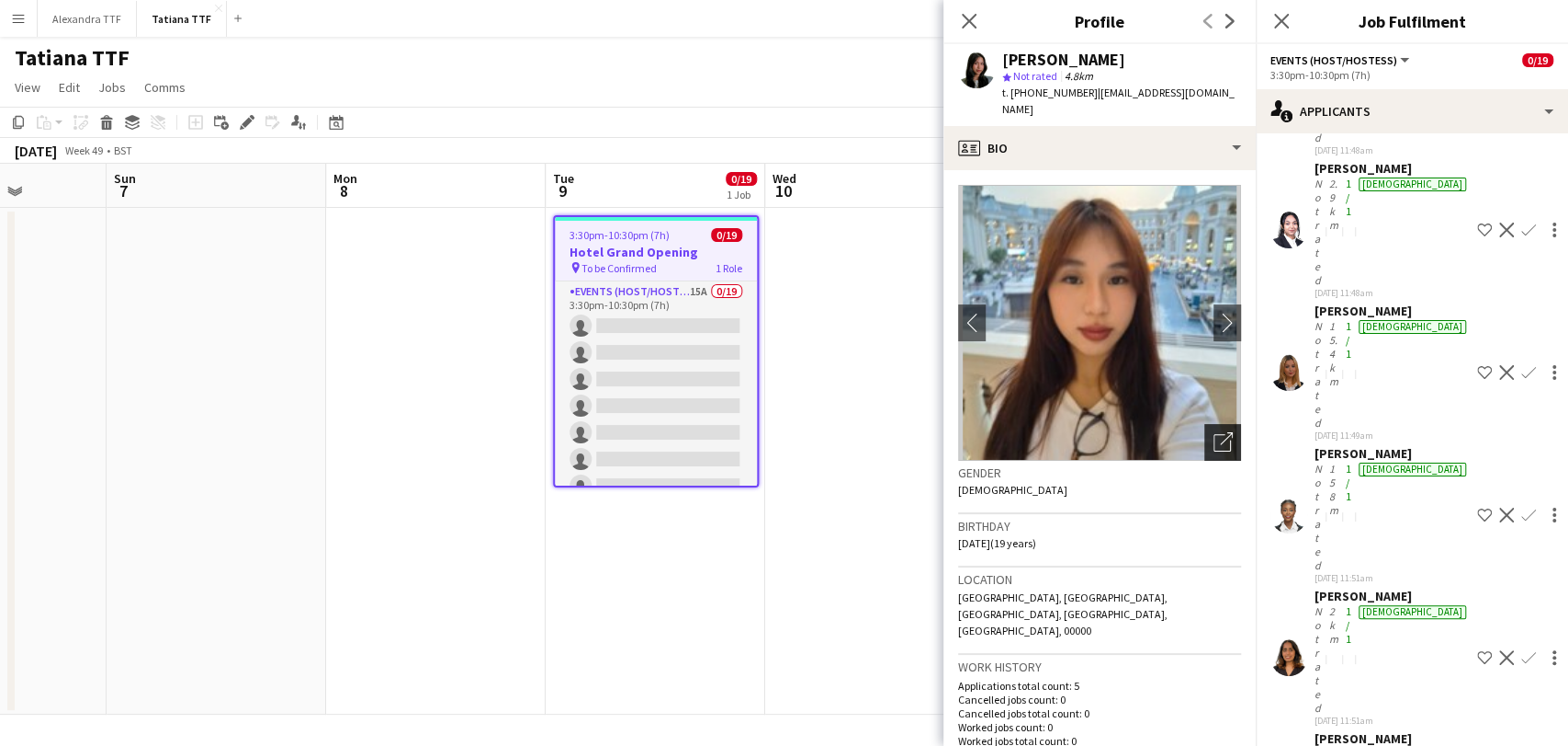
click at [1213, 440] on icon at bounding box center [1222, 442] width 18 height 18
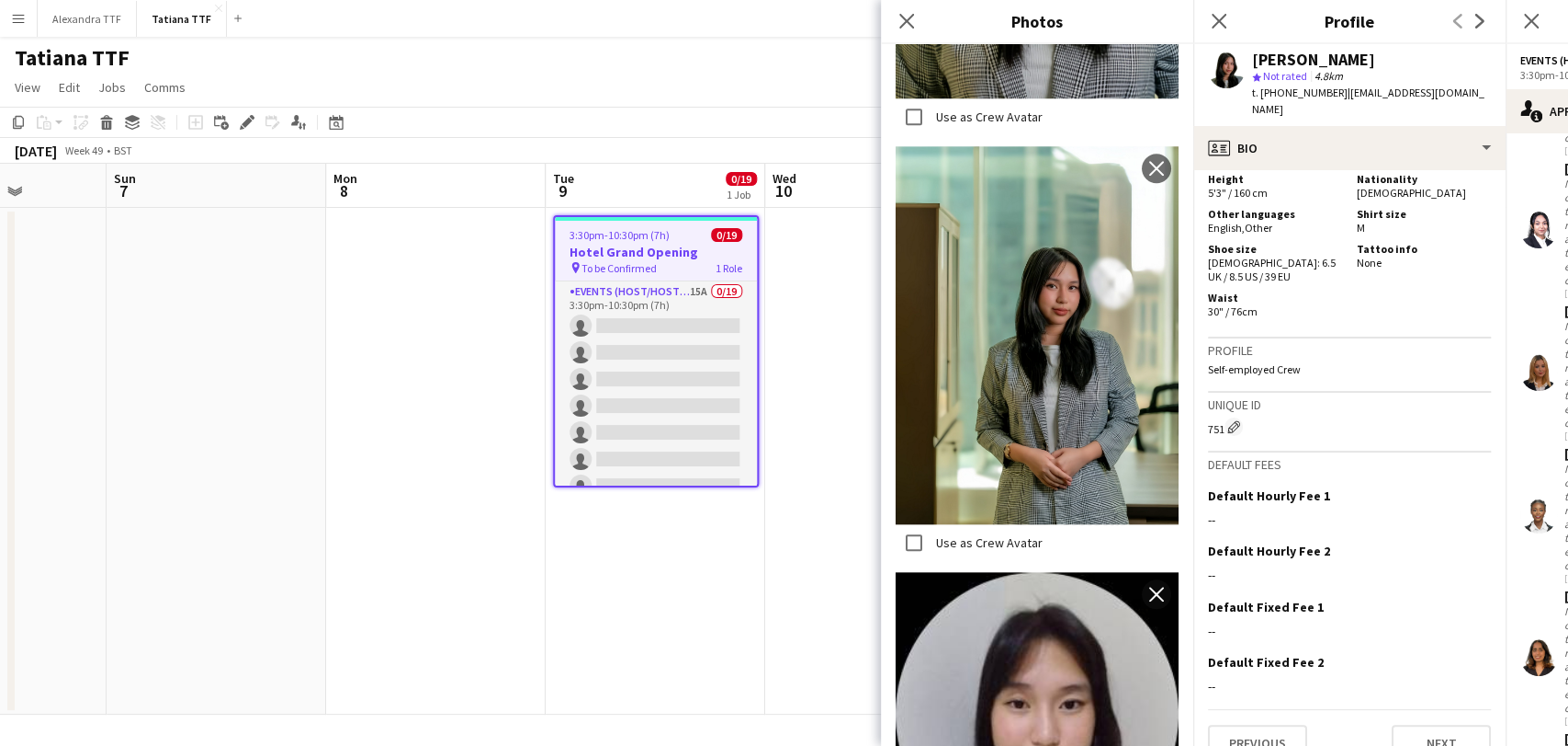
scroll to position [1189, 0]
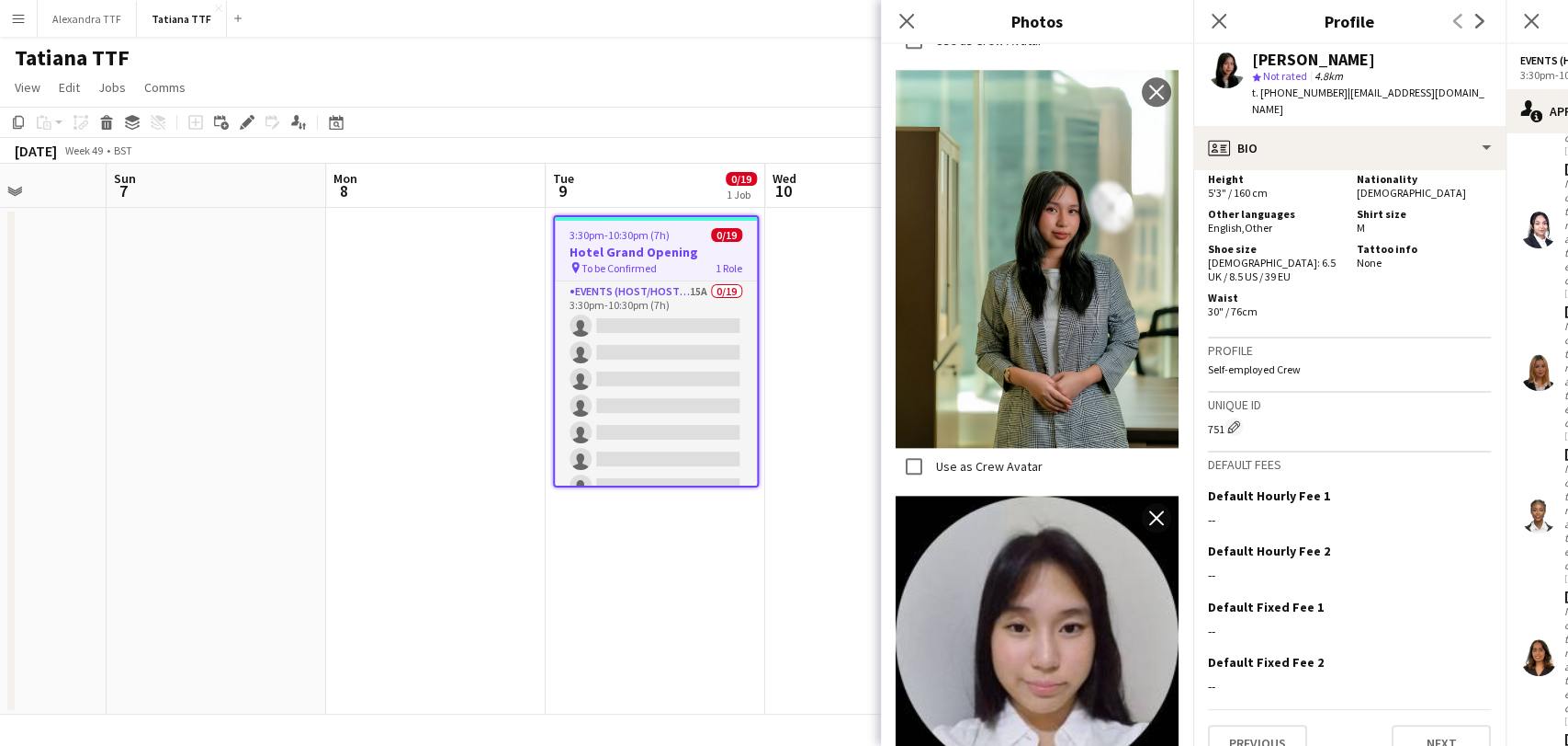
click at [901, 9] on div "Close pop-in" at bounding box center [907, 21] width 52 height 43
click at [909, 25] on icon at bounding box center [906, 20] width 18 height 18
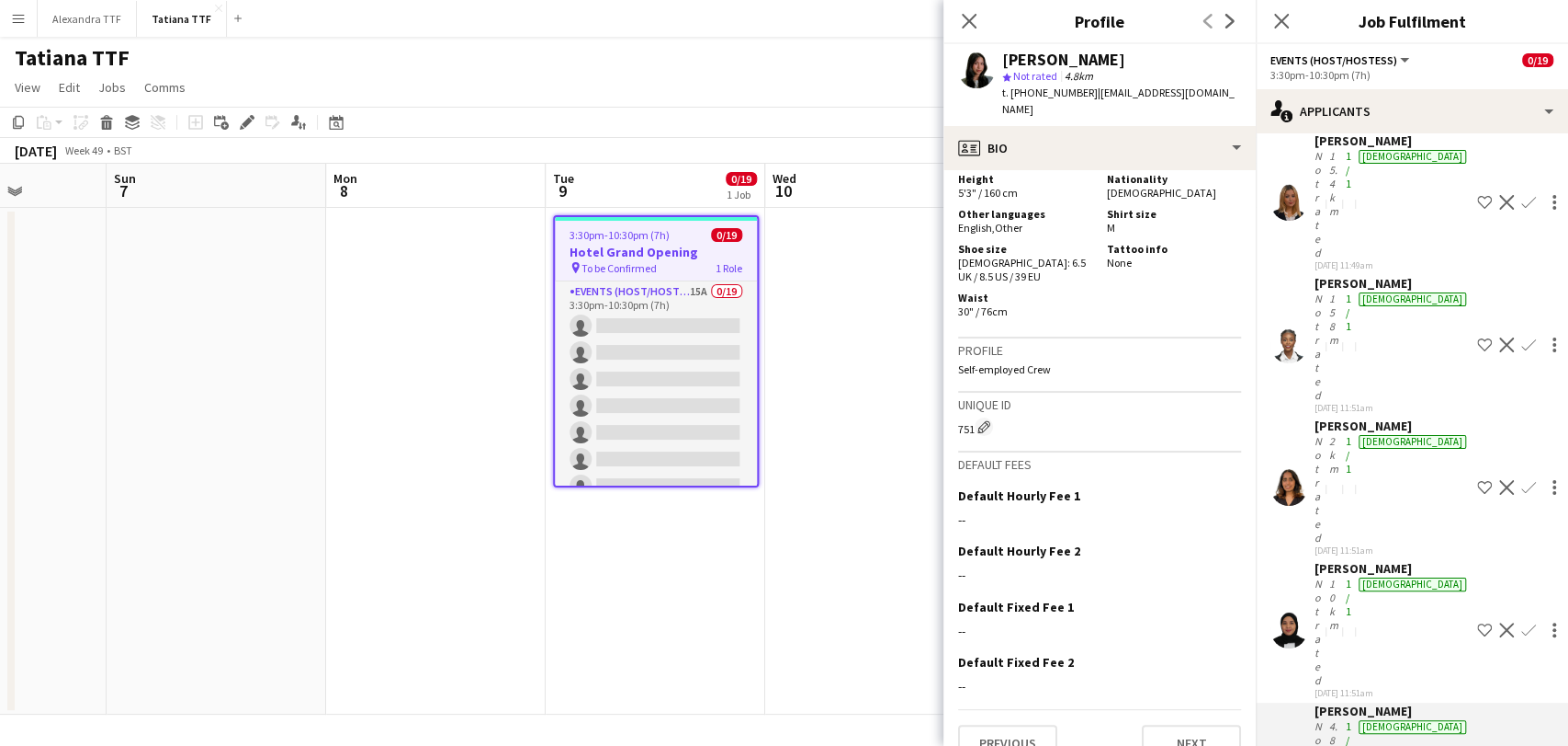
scroll to position [403, 0]
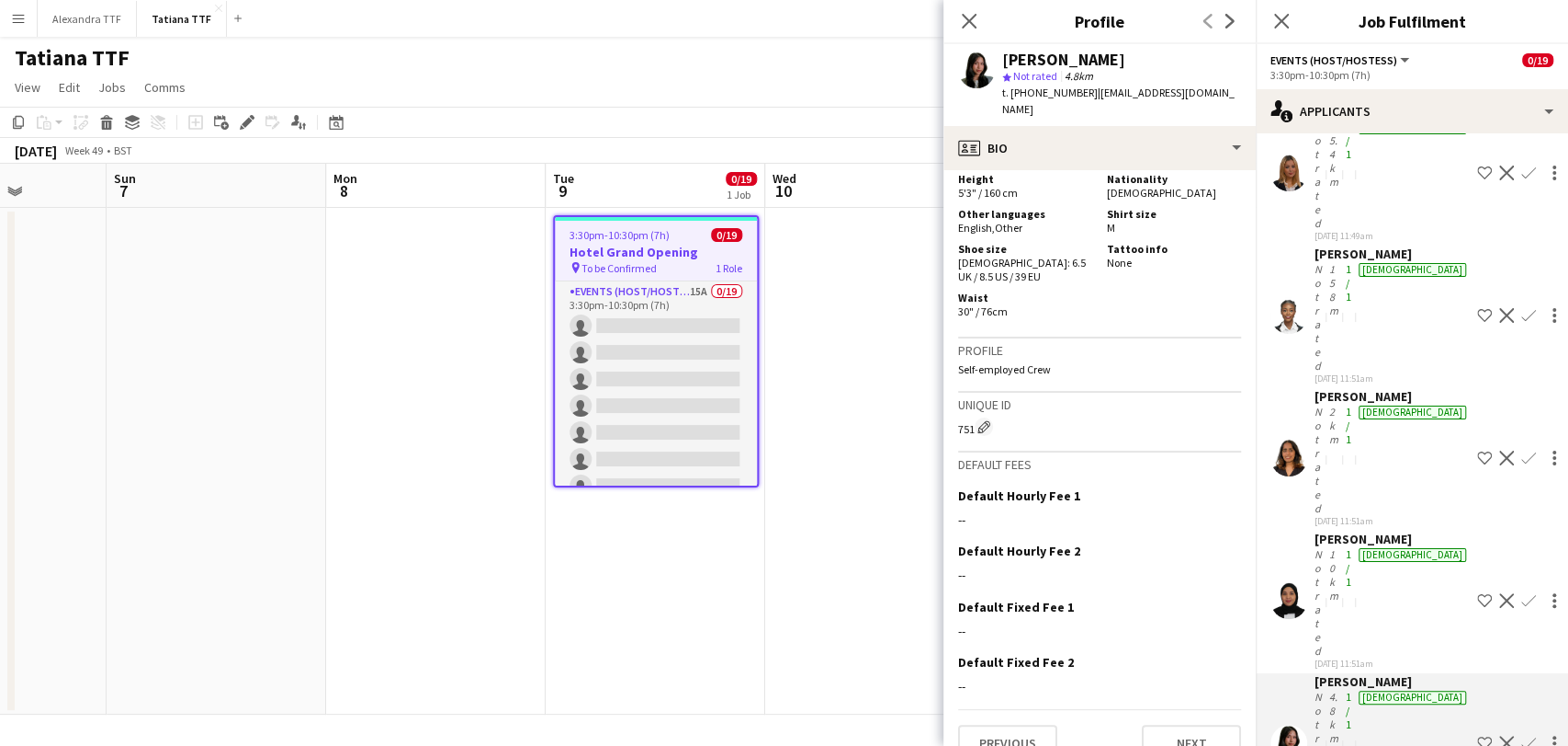
click at [893, 612] on app-date-cell at bounding box center [874, 461] width 220 height 507
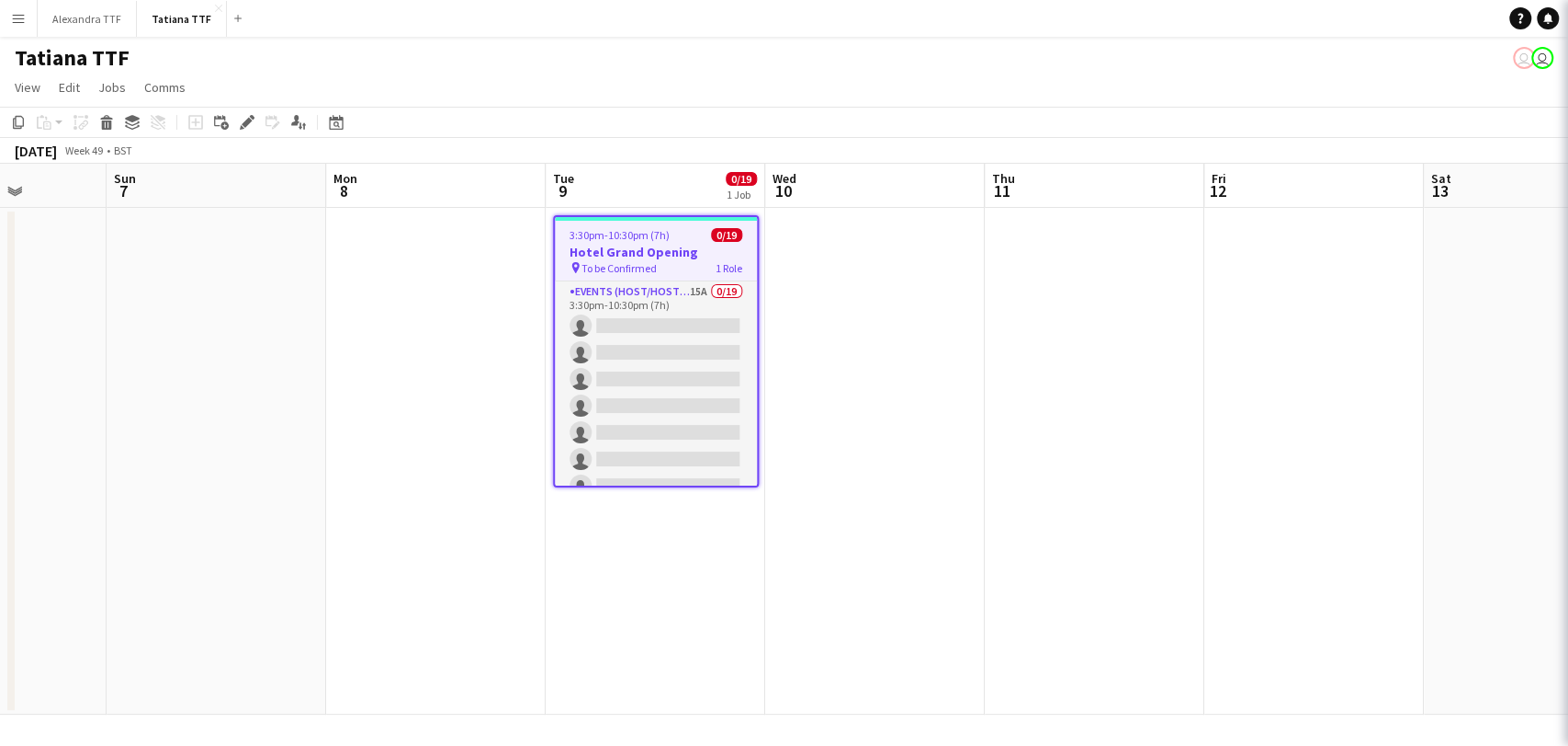
scroll to position [0, 0]
